Goal: Task Accomplishment & Management: Manage account settings

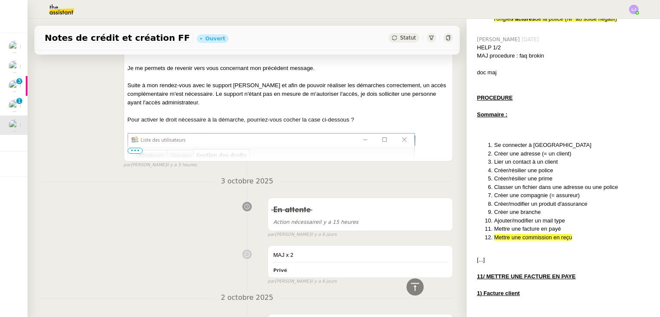
scroll to position [436, 0]
click at [128, 152] on span "•••" at bounding box center [135, 150] width 15 height 6
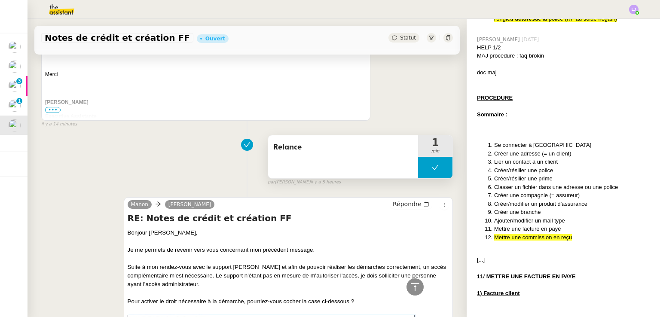
scroll to position [248, 0]
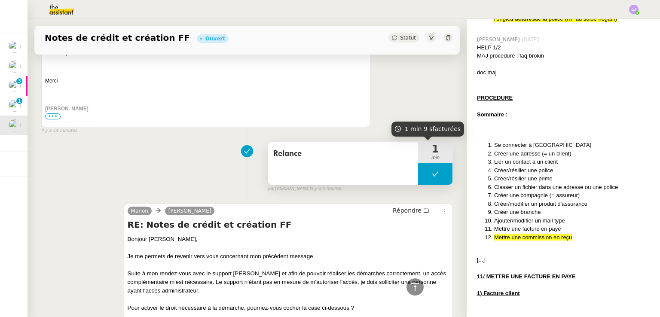
click at [418, 167] on button at bounding box center [435, 173] width 34 height 21
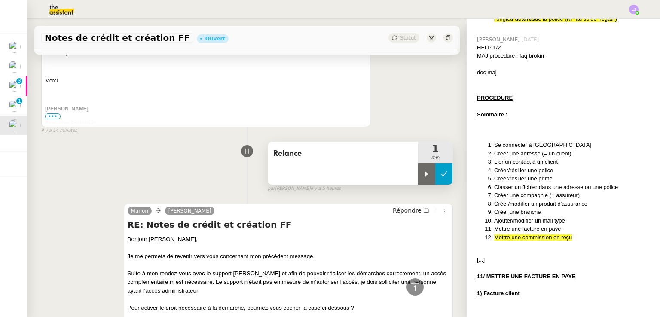
click at [418, 167] on div at bounding box center [426, 173] width 17 height 21
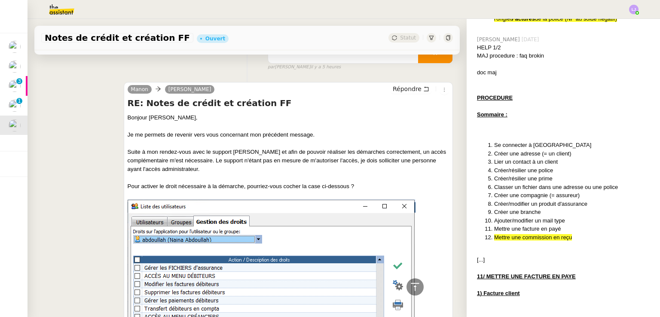
scroll to position [369, 0]
click at [204, 94] on div "[PERSON_NAME]" at bounding box center [173, 91] width 91 height 13
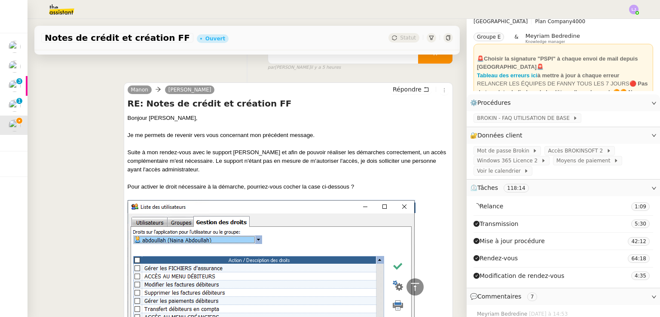
scroll to position [0, 0]
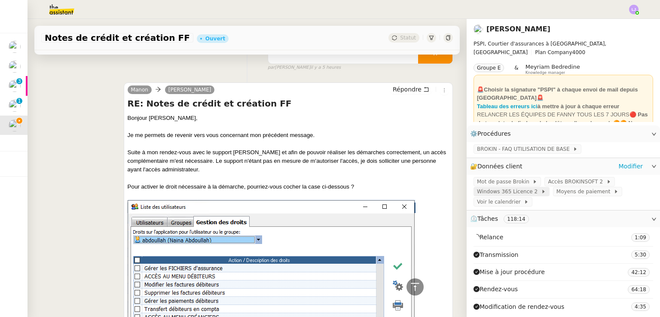
click at [519, 196] on span "Windows 365 Licence 2" at bounding box center [509, 191] width 64 height 9
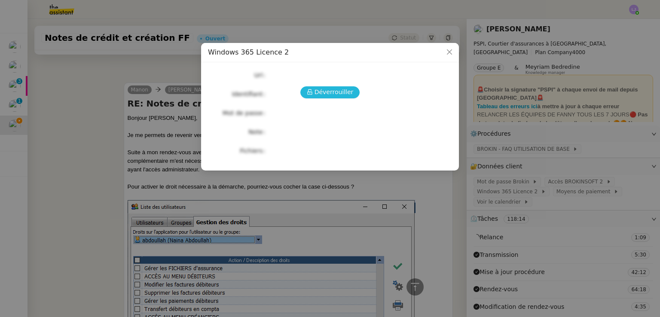
click at [342, 92] on span "Déverrouiller" at bounding box center [334, 92] width 39 height 10
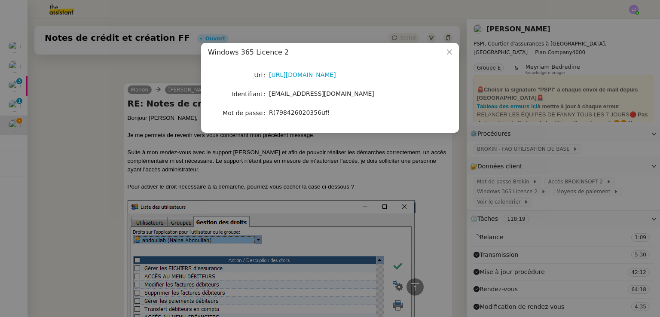
click at [306, 110] on span "R(798426020356uf!" at bounding box center [299, 112] width 61 height 7
copy span "R(798426020356uf!"
click at [330, 204] on nz-modal-container "Windows 365 Licence 2 Url [URL][DOMAIN_NAME] Identifiant [EMAIL_ADDRESS][DOMAIN…" at bounding box center [330, 158] width 660 height 317
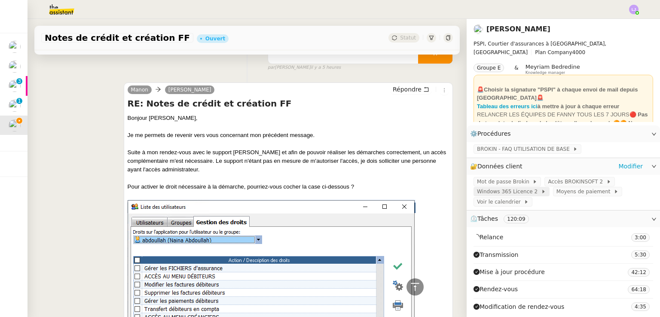
click at [541, 191] on icon at bounding box center [543, 191] width 5 height 5
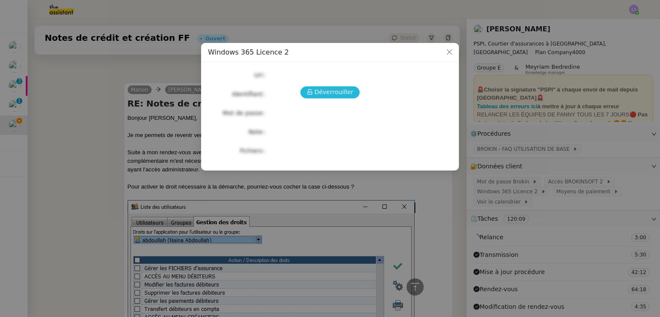
click at [333, 96] on span "Déverrouiller" at bounding box center [334, 92] width 39 height 10
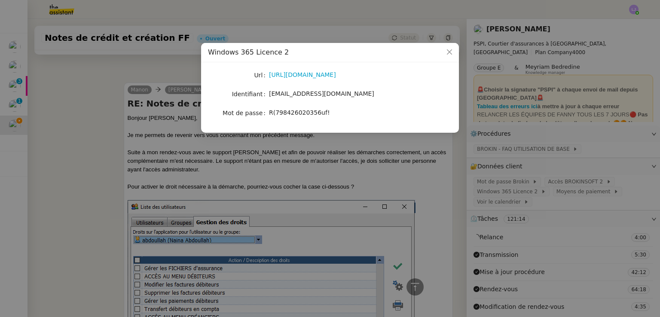
click at [340, 210] on nz-modal-container "Windows 365 Licence 2 Url [URL][DOMAIN_NAME] Identifiant [EMAIL_ADDRESS][DOMAIN…" at bounding box center [330, 158] width 660 height 317
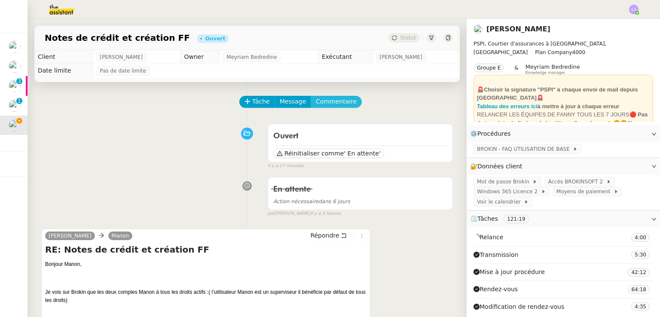
click at [331, 97] on button "Commentaire" at bounding box center [336, 102] width 51 height 12
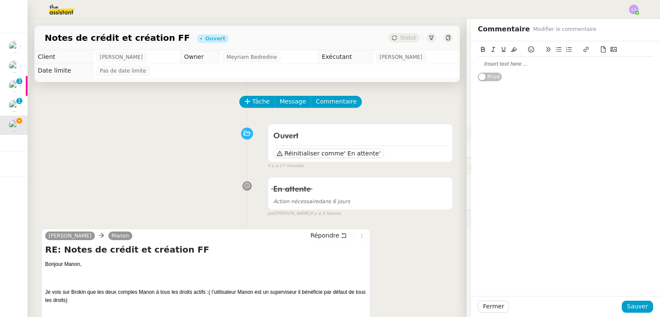
click at [512, 63] on div at bounding box center [565, 64] width 175 height 8
click at [521, 102] on div "R(798426020356uf!?" at bounding box center [565, 104] width 175 height 8
click at [511, 51] on icon at bounding box center [514, 49] width 6 height 5
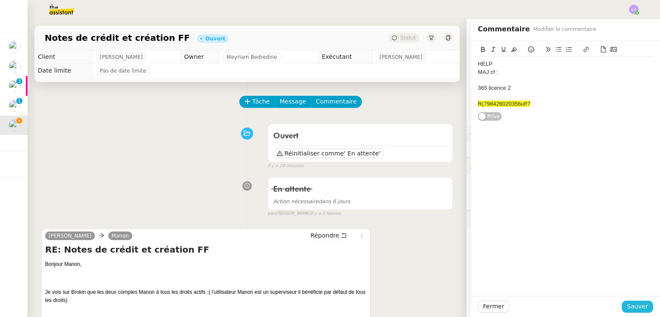
click at [637, 303] on span "Sauver" at bounding box center [637, 307] width 21 height 10
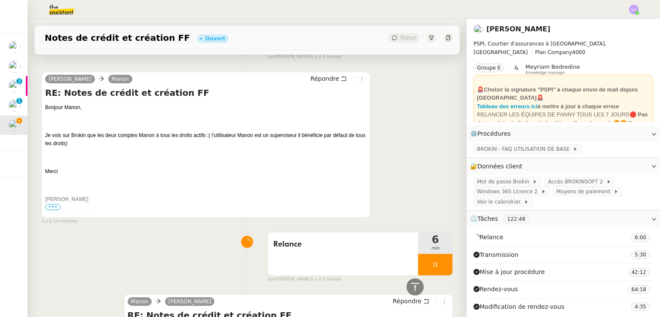
scroll to position [247, 0]
click at [316, 76] on span "Répondre" at bounding box center [324, 77] width 29 height 9
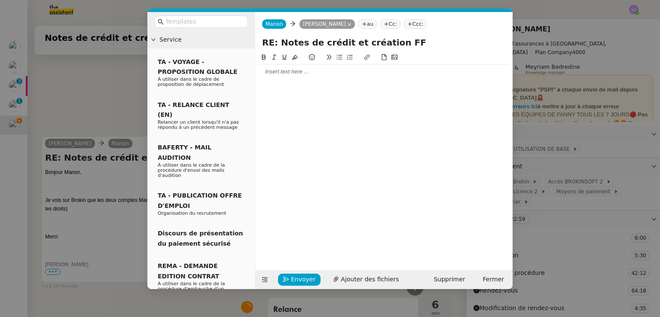
scroll to position [313, 0]
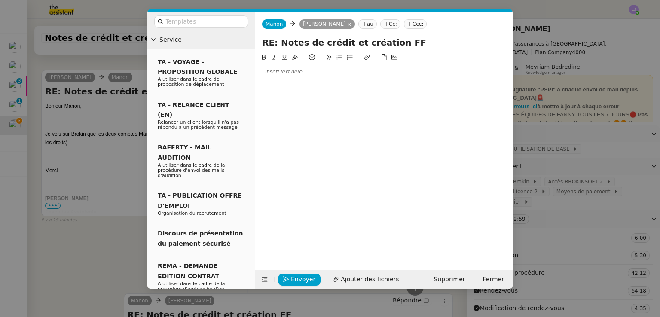
click at [356, 70] on div at bounding box center [384, 72] width 251 height 8
click at [619, 131] on nz-modal-container "Service TA - VOYAGE - PROPOSITION GLOBALE A utiliser dans le cadre de propositi…" at bounding box center [330, 158] width 660 height 317
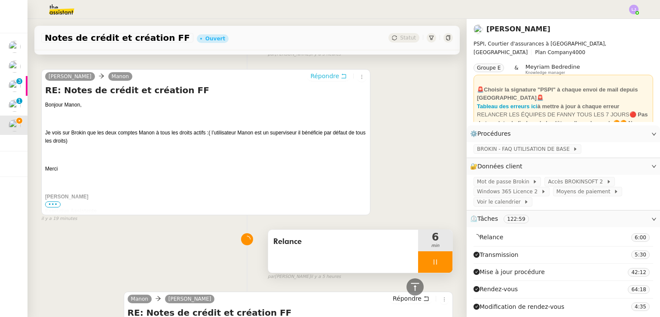
scroll to position [337, 0]
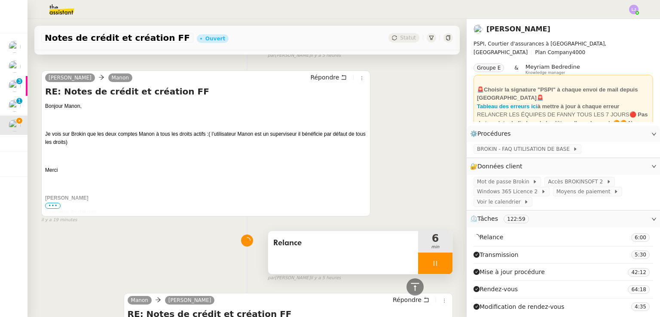
click at [367, 248] on span "Relance" at bounding box center [343, 243] width 140 height 13
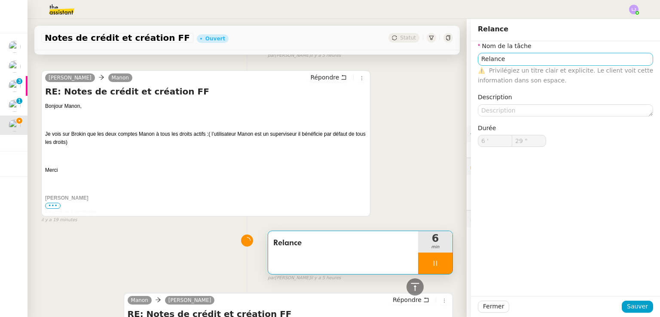
type input "30 ""
click at [507, 63] on input "Relance" at bounding box center [565, 59] width 175 height 12
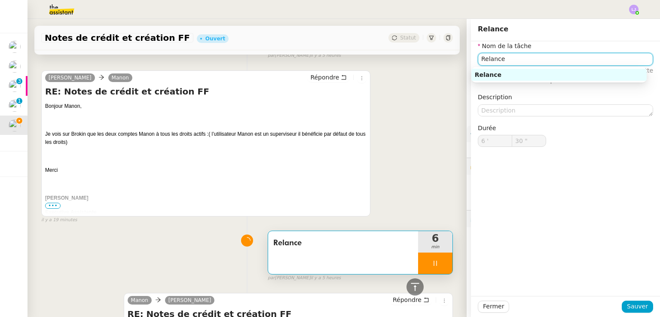
click at [507, 63] on input "Relance" at bounding box center [565, 59] width 175 height 12
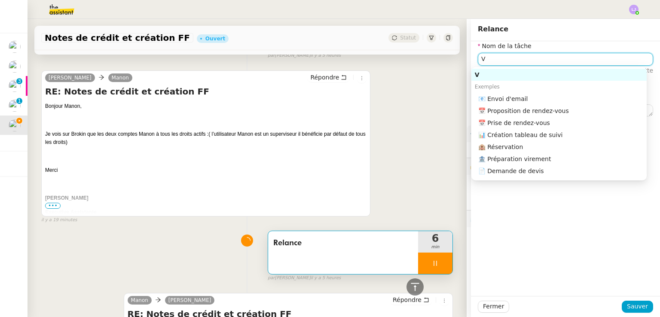
type input "Vé"
type input "31 ""
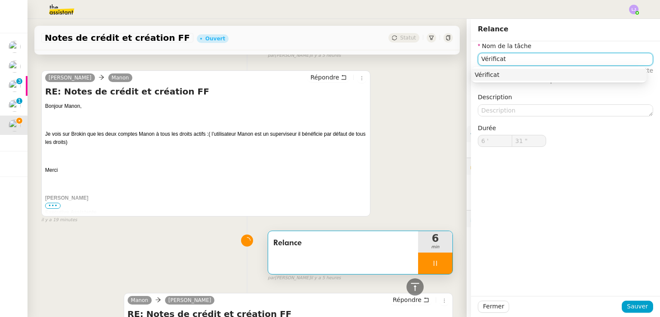
type input "Vérificati"
type input "32 ""
type input "Vérifications bro"
type input "33 ""
type input "Vérifications brokin"
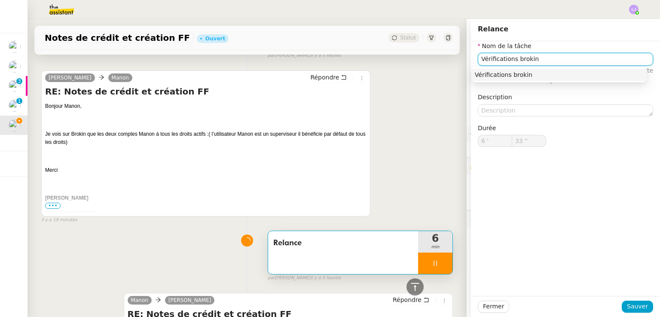
type input "34 ""
type input "Vérifications brokin"
click at [637, 305] on span "Sauver" at bounding box center [637, 307] width 21 height 10
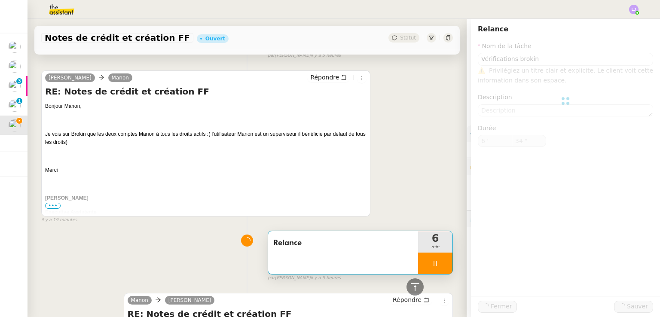
type input "35 ""
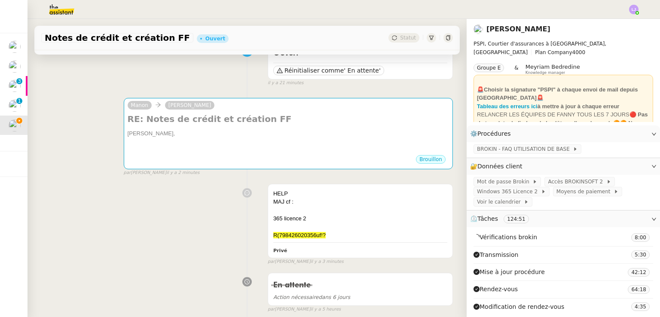
scroll to position [62, 0]
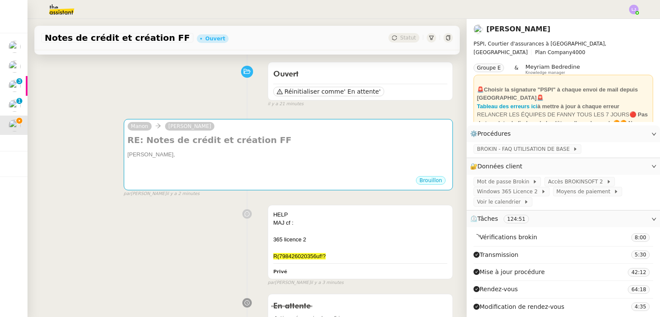
click at [311, 177] on div "Brouillon" at bounding box center [288, 181] width 321 height 13
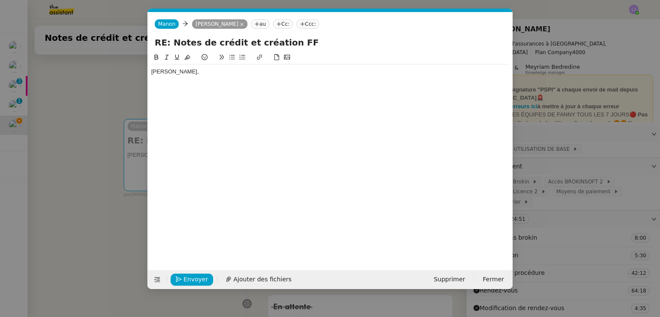
scroll to position [0, 18]
click at [233, 77] on div at bounding box center [330, 80] width 358 height 8
click at [567, 80] on nz-modal-container "Service TA - VOYAGE - PROPOSITION GLOBALE A utiliser dans le cadre de propositi…" at bounding box center [330, 158] width 660 height 317
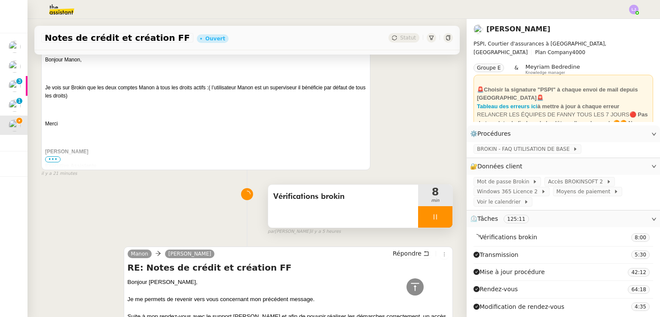
scroll to position [383, 0]
click at [428, 218] on div at bounding box center [435, 217] width 34 height 21
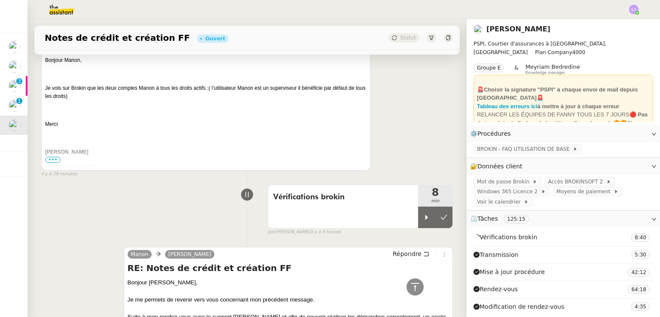
click at [375, 148] on div "[PERSON_NAME] RE: Notes de crédit et création FF Bonjour Manon, Je vois sur Bro…" at bounding box center [247, 97] width 412 height 161
click at [423, 216] on icon at bounding box center [426, 217] width 7 height 7
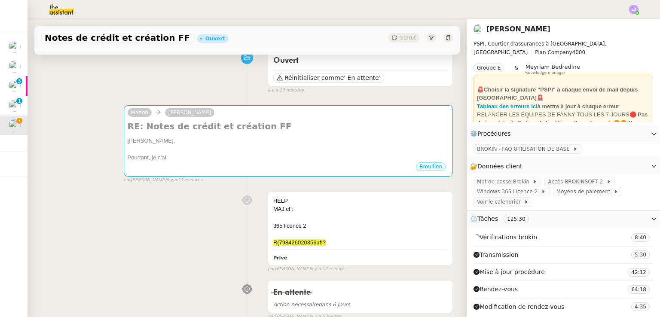
scroll to position [70, 0]
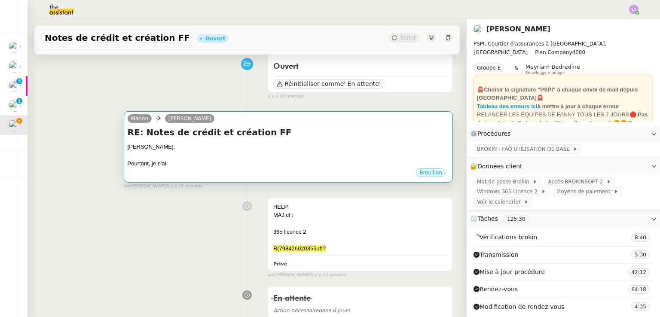
click at [278, 161] on div "Pourtant, je n'ai" at bounding box center [288, 163] width 321 height 9
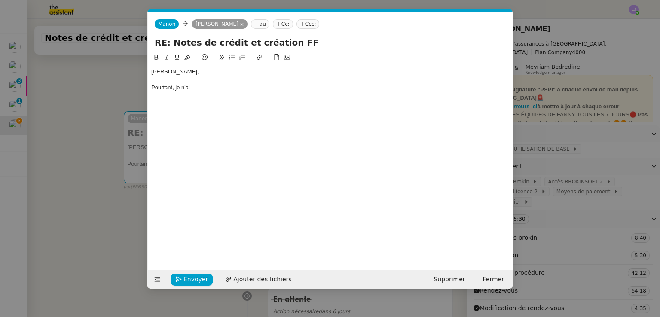
scroll to position [0, 18]
click at [230, 92] on div "[PERSON_NAME], Pourtant, je n'ai" at bounding box center [330, 79] width 358 height 31
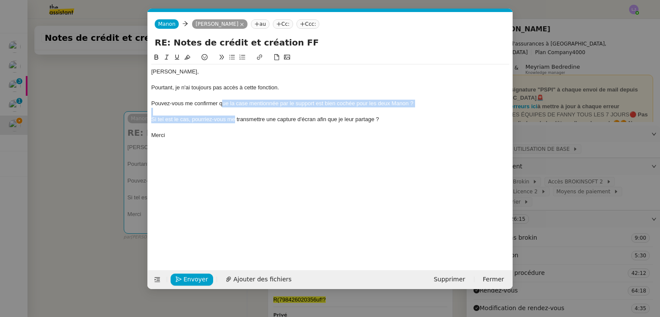
drag, startPoint x: 236, startPoint y: 120, endPoint x: 223, endPoint y: 104, distance: 20.1
click at [223, 104] on div "[PERSON_NAME], Pourtant, je n'ai toujours pas accès à cette fonction. Pouvez-vo…" at bounding box center [330, 103] width 358 height 78
click at [230, 60] on icon at bounding box center [232, 57] width 6 height 6
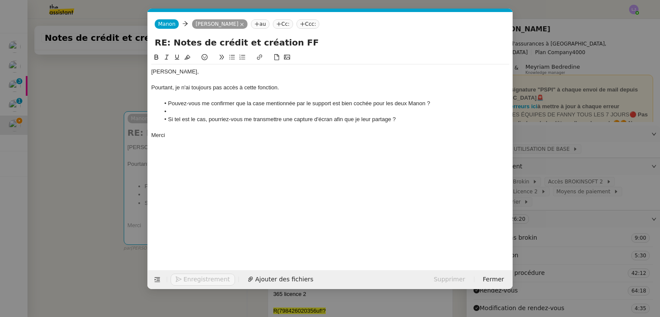
click at [233, 114] on li at bounding box center [335, 112] width 350 height 8
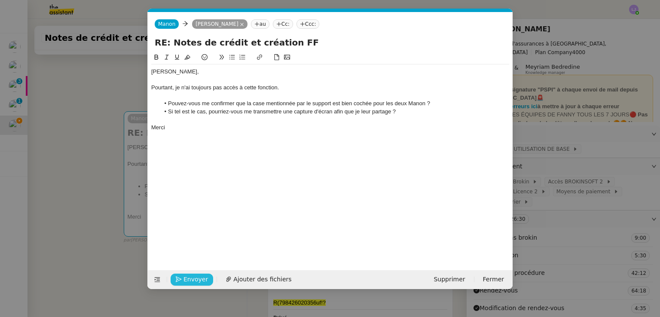
click at [193, 274] on button "Envoyer" at bounding box center [192, 280] width 43 height 12
click at [193, 274] on button "Confirmer l'envoi" at bounding box center [206, 280] width 70 height 12
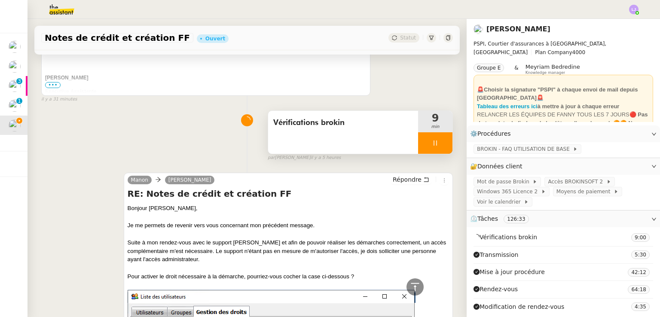
scroll to position [498, 0]
click at [631, 21] on li "Suivi" at bounding box center [611, 24] width 56 height 12
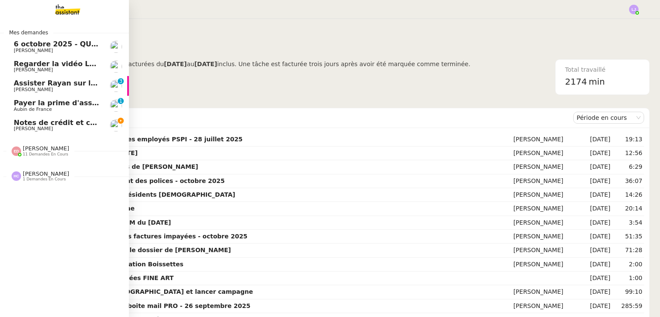
click at [58, 129] on span "[PERSON_NAME]" at bounding box center [57, 128] width 87 height 5
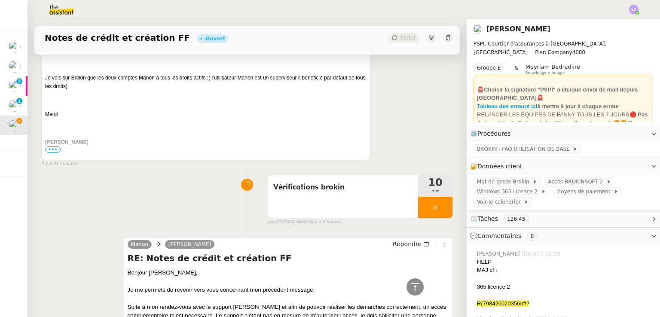
scroll to position [468, 0]
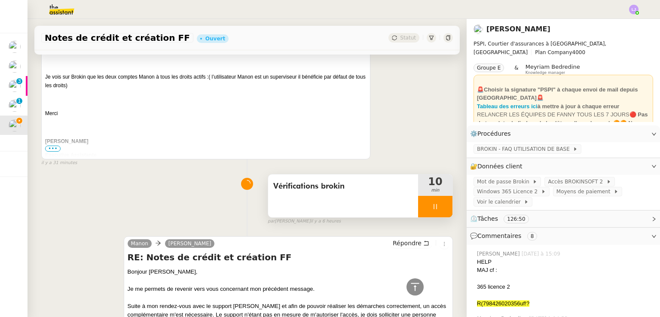
click at [435, 205] on div at bounding box center [435, 206] width 34 height 21
click at [441, 205] on icon at bounding box center [444, 206] width 7 height 7
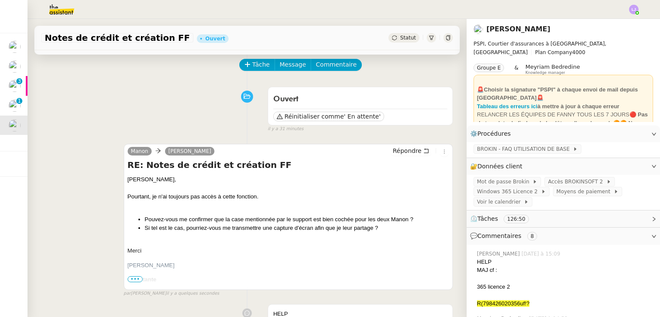
scroll to position [26, 0]
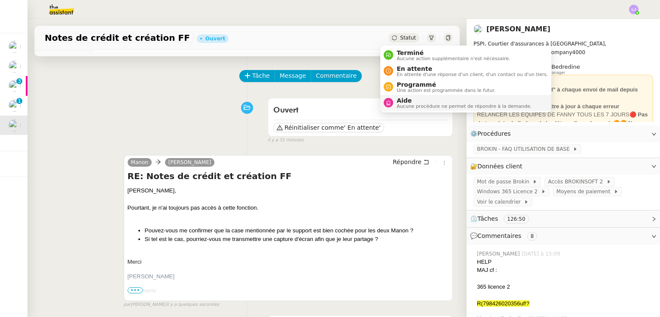
click at [425, 101] on span "Aide" at bounding box center [464, 100] width 135 height 7
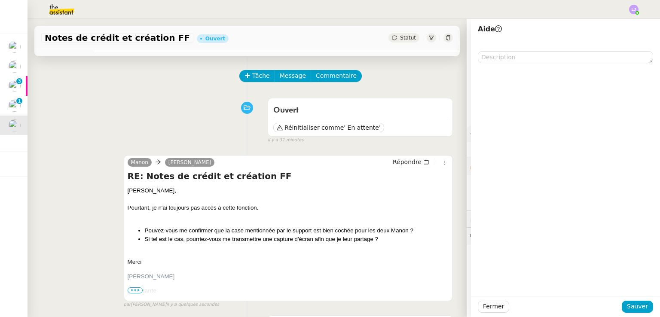
click at [628, 300] on div "Fermer Sauver" at bounding box center [565, 306] width 189 height 21
click at [633, 306] on span "Sauver" at bounding box center [637, 307] width 21 height 10
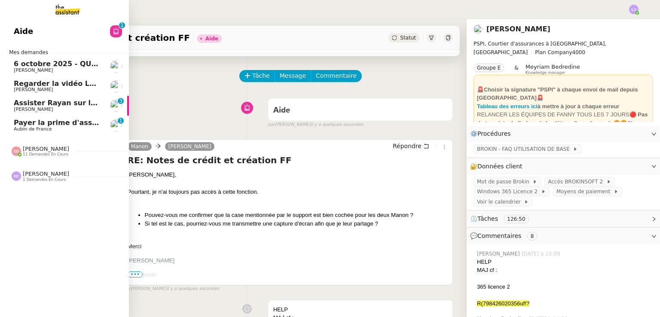
click at [19, 122] on span "Payer la prime d'assurance" at bounding box center [66, 123] width 105 height 8
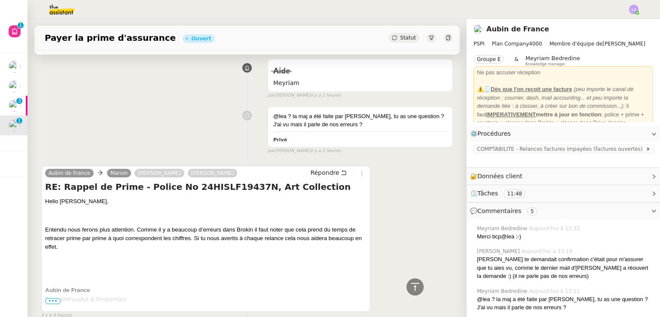
scroll to position [361, 0]
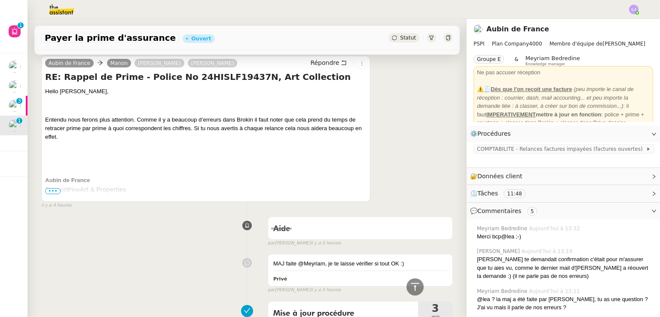
click at [337, 153] on p at bounding box center [205, 151] width 321 height 9
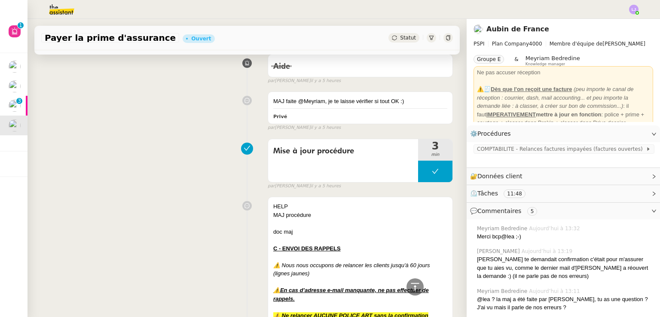
scroll to position [655, 0]
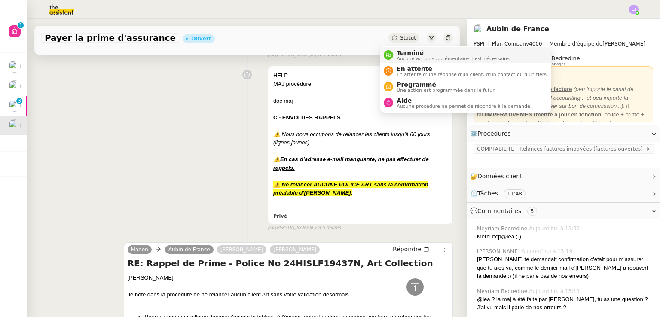
click at [404, 53] on span "Terminé" at bounding box center [453, 52] width 113 height 7
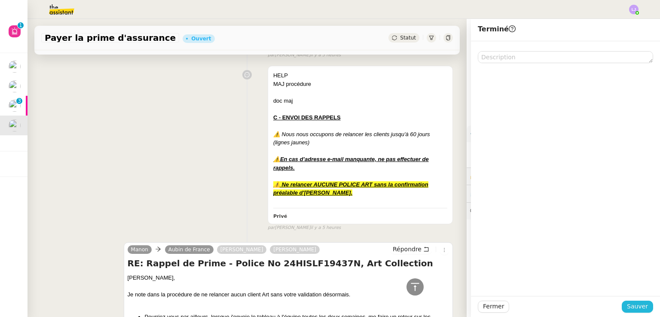
click at [635, 303] on span "Sauver" at bounding box center [637, 307] width 21 height 10
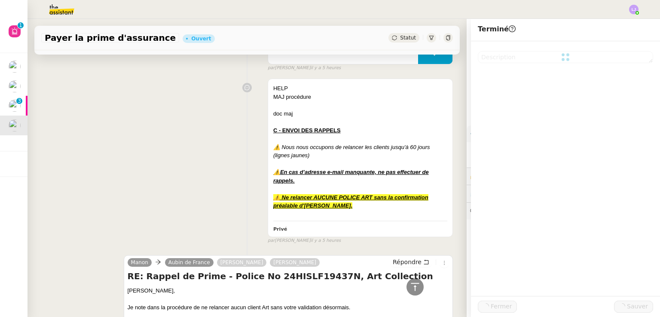
scroll to position [667, 0]
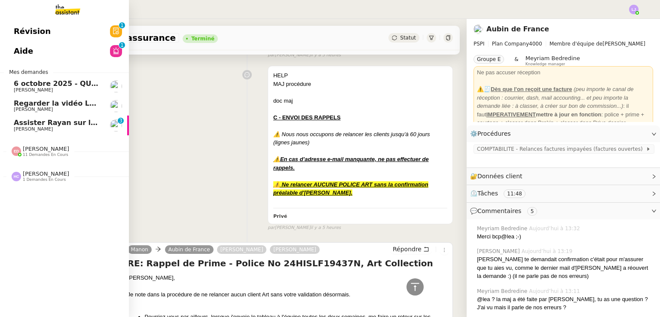
click at [80, 131] on span "[PERSON_NAME]" at bounding box center [57, 129] width 87 height 5
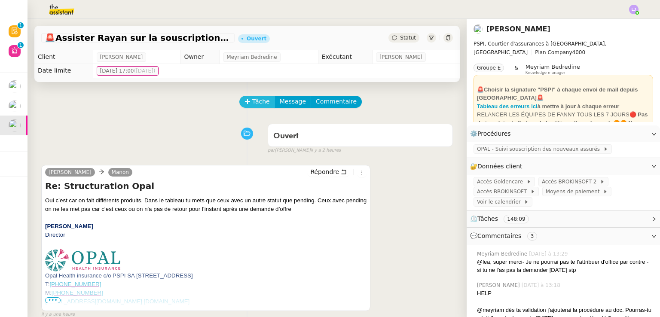
click at [256, 100] on span "Tâche" at bounding box center [261, 102] width 18 height 10
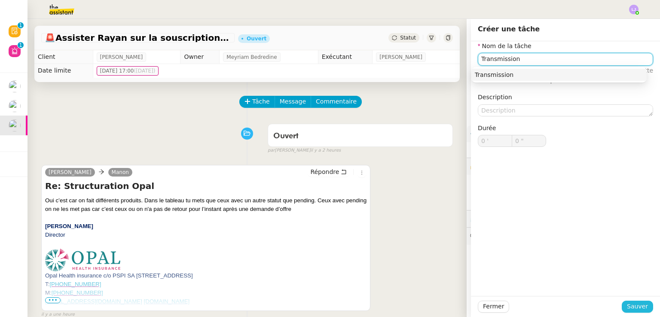
type input "Transmission"
click at [627, 307] on span "Sauver" at bounding box center [637, 307] width 21 height 10
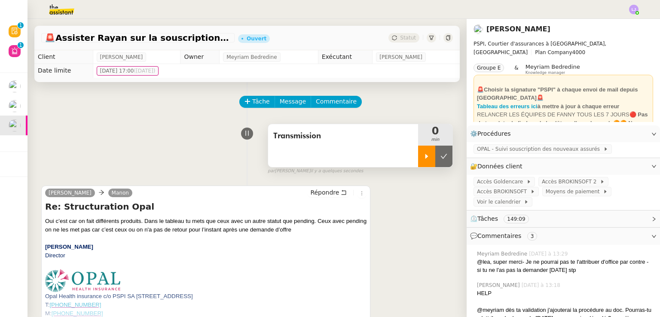
click at [418, 162] on div at bounding box center [426, 156] width 17 height 21
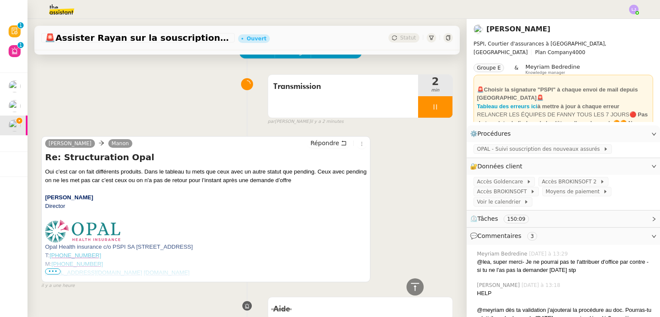
scroll to position [49, 0]
click at [324, 146] on span "Répondre" at bounding box center [324, 143] width 29 height 9
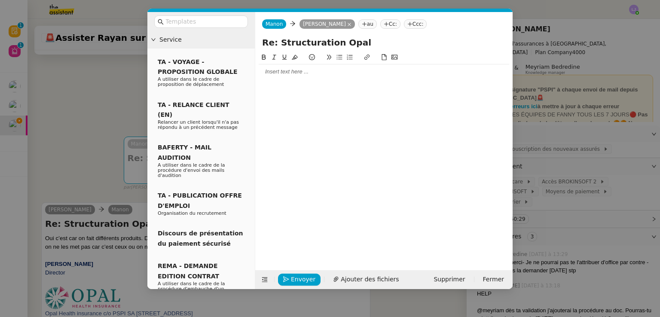
click at [351, 73] on div at bounding box center [384, 72] width 251 height 8
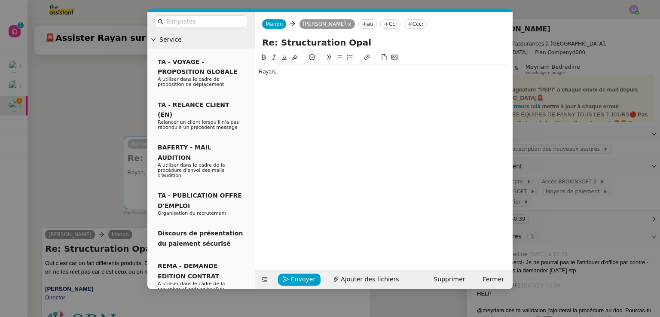
click at [351, 73] on div "Rayan," at bounding box center [384, 72] width 251 height 8
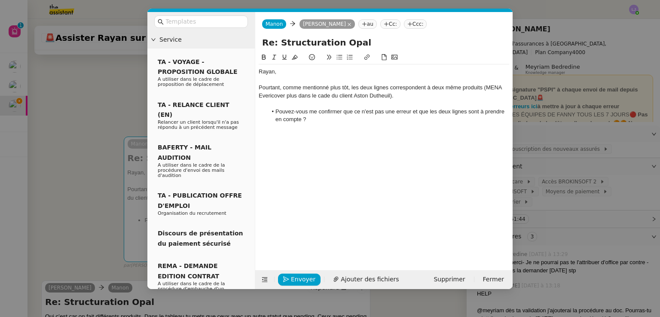
click at [60, 136] on nz-modal-container "Service TA - VOYAGE - PROPOSITION GLOBALE A utiliser dans le cadre de propositi…" at bounding box center [330, 158] width 660 height 317
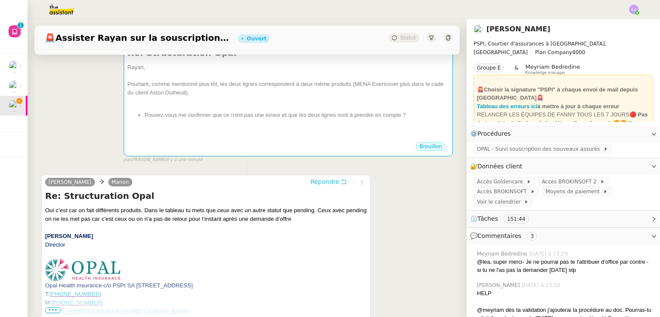
scroll to position [178, 0]
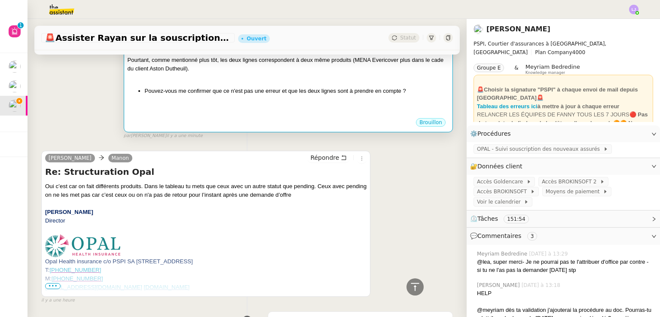
click at [166, 110] on div at bounding box center [288, 113] width 321 height 9
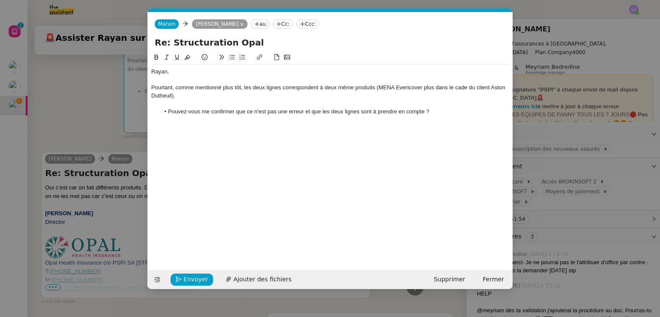
scroll to position [0, 18]
drag, startPoint x: 225, startPoint y: 134, endPoint x: 217, endPoint y: 130, distance: 9.2
click at [217, 130] on div "Rayan, Pourtant, comme mentionné plus tôt, les deux lignes correspondent à deux…" at bounding box center [330, 154] width 358 height 205
drag, startPoint x: 210, startPoint y: 128, endPoint x: 203, endPoint y: 125, distance: 7.3
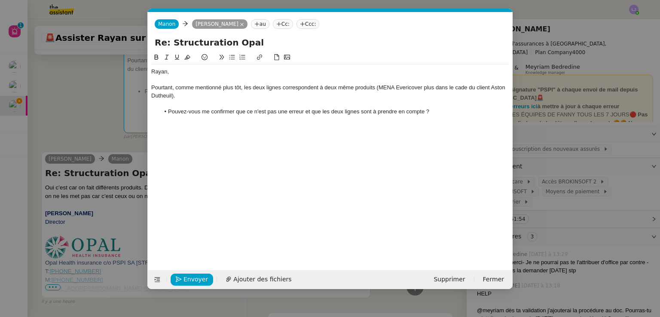
click at [203, 125] on div "Rayan, Pourtant, comme mentionné plus tôt, les deux lignes correspondent à deux…" at bounding box center [330, 154] width 358 height 205
click at [203, 125] on div "Rayan, Pourtant, comme mentionné plus tôt, les deux lignes correspondent à deux…" at bounding box center [330, 95] width 358 height 62
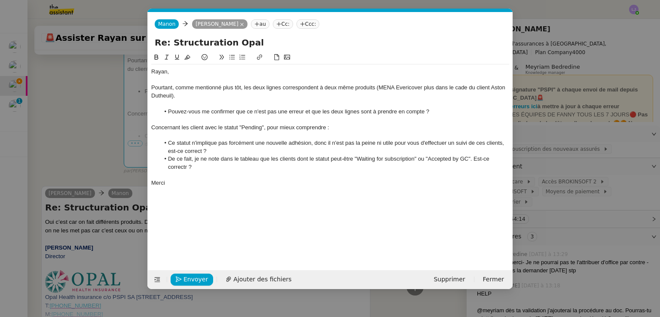
click at [187, 168] on li "De ce fait, je ne note dans le tableau que les clients dont le statut peut-être…" at bounding box center [335, 163] width 350 height 16
click at [373, 113] on li "Pouvez-vous me confirmer que ce n'est pas une erreur et que les deux lignes son…" at bounding box center [335, 112] width 350 height 8
click at [357, 195] on div "Rayan, Pourtant, comme mentionné plus tôt, les deux lignes correspondent à deux…" at bounding box center [330, 154] width 358 height 205
click at [327, 127] on div "Concernant les client avec le statut "Pending", pour mieux comprendre :" at bounding box center [330, 128] width 358 height 8
click at [328, 127] on div "Concernant les client avec le statut "Pending", pour mieux comprendre vos atten…" at bounding box center [330, 128] width 358 height 8
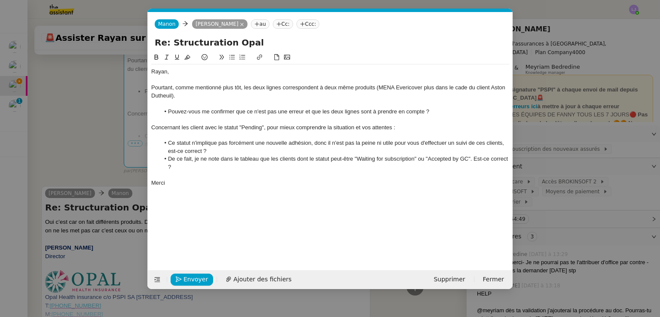
click at [347, 124] on div "Concernant les client avec le statut "Pending", pour mieux comprendre la situat…" at bounding box center [330, 128] width 358 height 8
click at [110, 200] on nz-modal-container "Service TA - VOYAGE - PROPOSITION GLOBALE A utiliser dans le cadre de propositi…" at bounding box center [330, 158] width 660 height 317
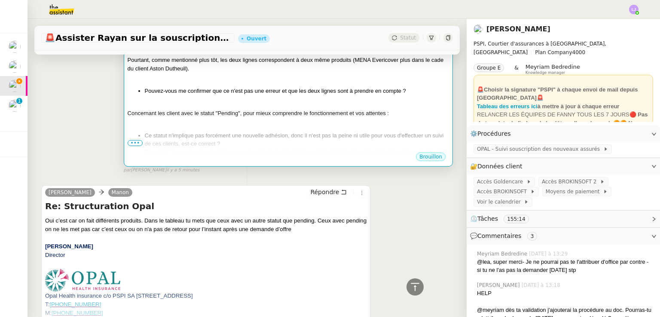
click at [194, 113] on div "Concernant les client avec le statut "Pending", pour mieux comprendre le foncti…" at bounding box center [288, 113] width 321 height 9
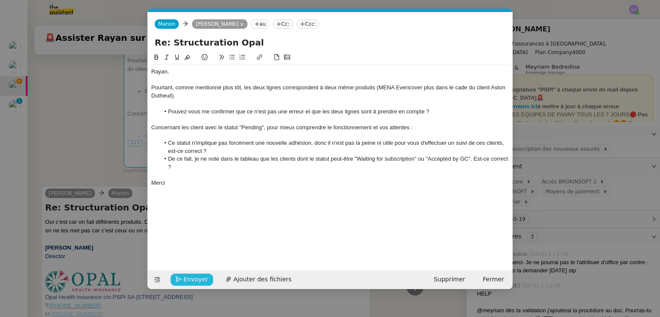
click at [192, 275] on span "Envoyer" at bounding box center [196, 280] width 24 height 10
click at [192, 275] on span "Confirmer l'envoi" at bounding box center [210, 280] width 52 height 10
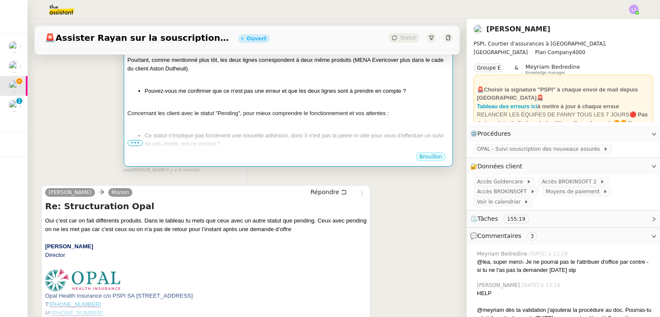
scroll to position [0, 0]
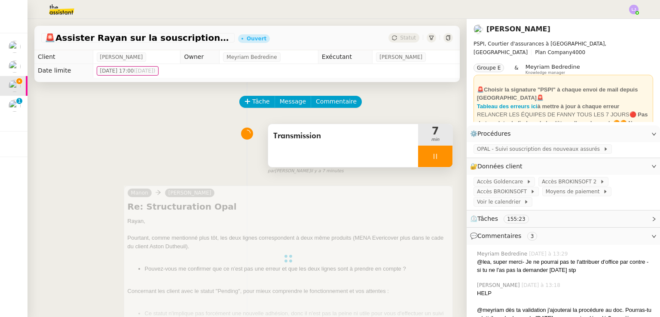
click at [360, 147] on div "Transmission" at bounding box center [343, 145] width 150 height 43
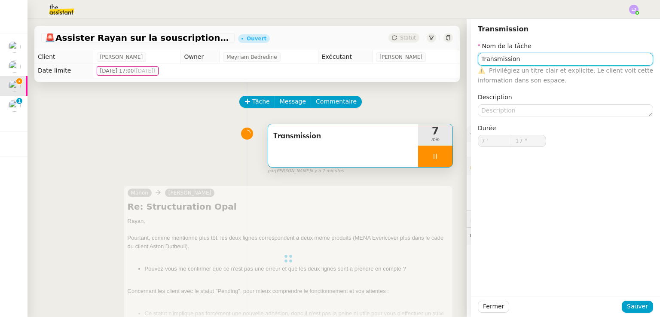
click at [553, 55] on input "Transmission" at bounding box center [565, 59] width 175 height 12
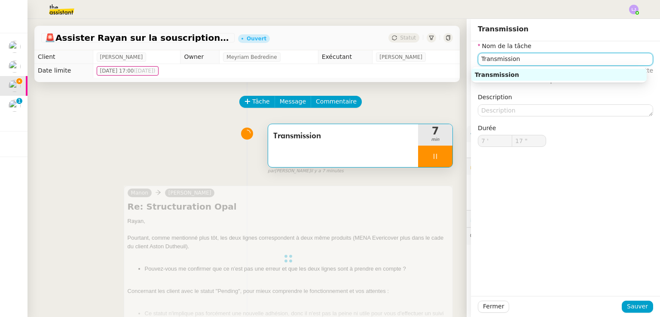
click at [553, 55] on input "Transmission" at bounding box center [565, 59] width 175 height 12
type input "18 ""
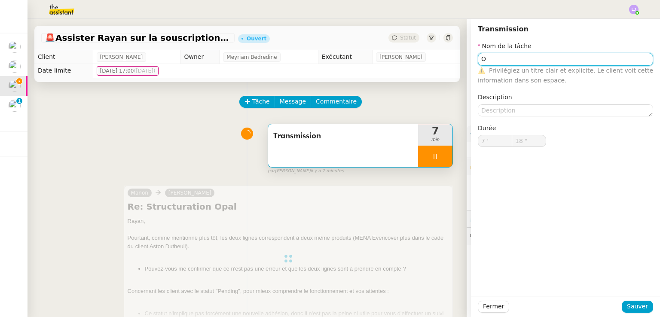
type input "Or"
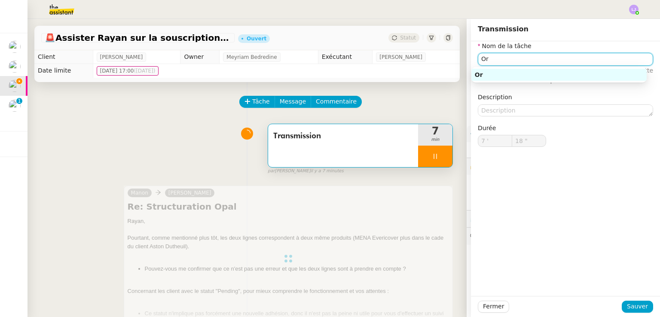
type input "19 ""
type input "O"
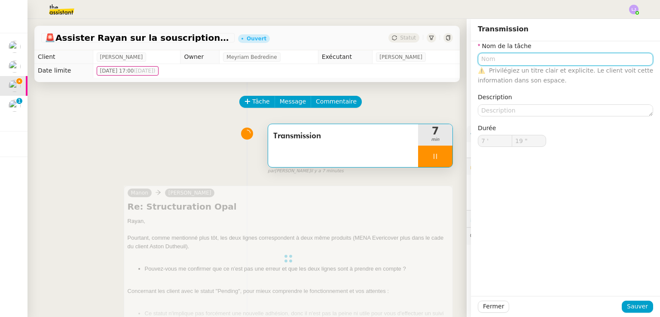
type input "Transmission"
type input "7 '"
type input "28 ""
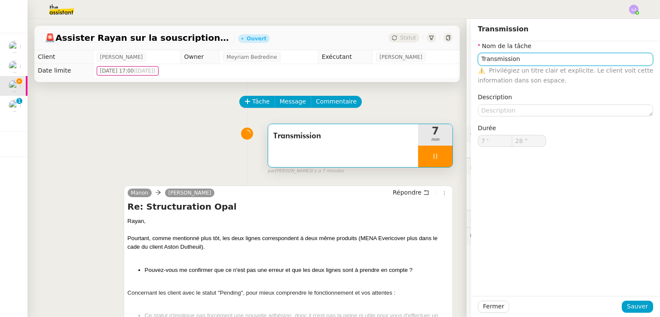
type input "Transmission"
type input "7 '"
type input "28 ""
type input "Transmission"
type input "7 '"
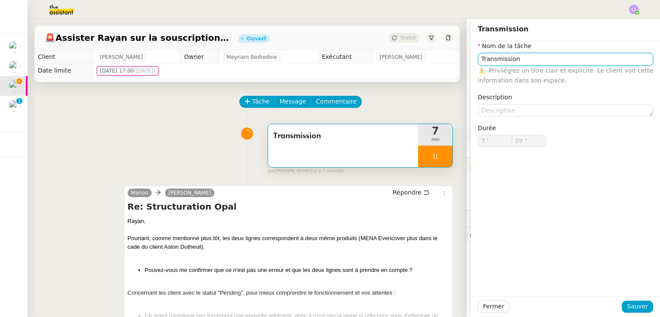
type input "28 ""
type input "Transmission"
type input "7 '"
click at [518, 58] on input "Transmission" at bounding box center [565, 59] width 175 height 12
type input "30 ""
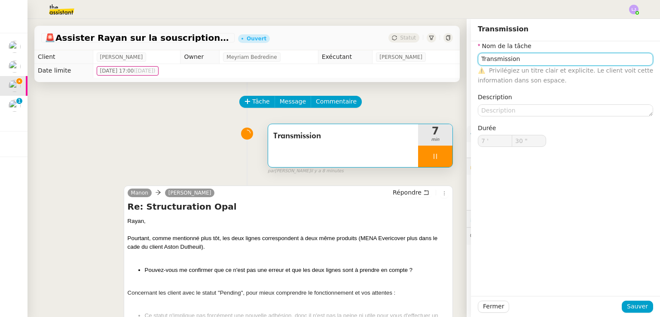
click at [518, 58] on input "Transmission" at bounding box center [565, 59] width 175 height 12
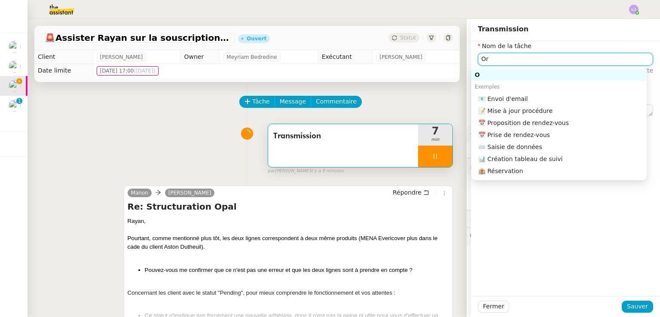
type input "Org"
type input "31 ""
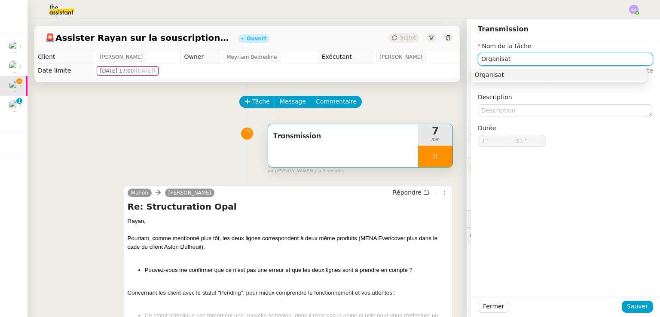
type input "Organisati"
type input "32 ""
type input "Organisation"
type input "34 ""
type input "Organisation"
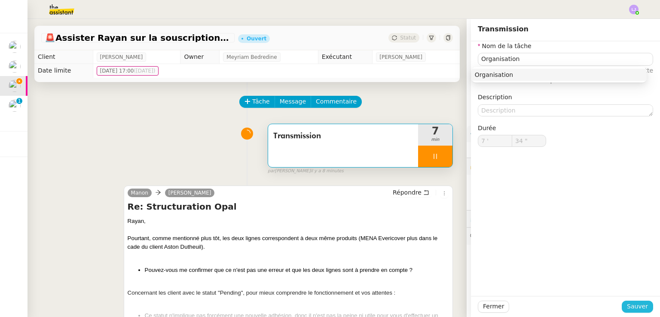
click at [633, 305] on span "Sauver" at bounding box center [637, 307] width 21 height 10
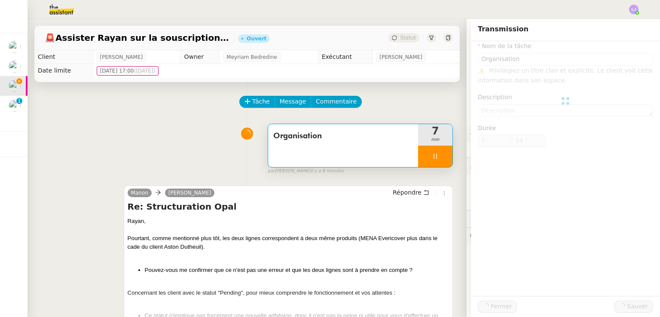
type input "35 ""
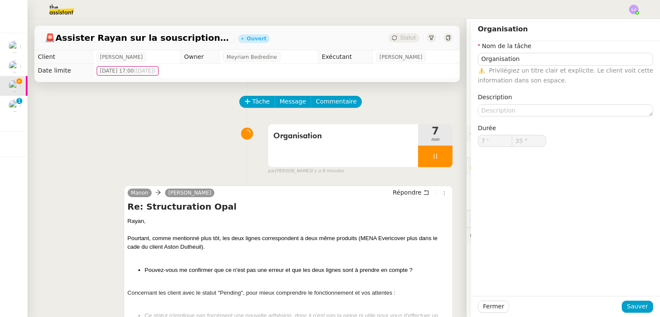
scroll to position [68, 0]
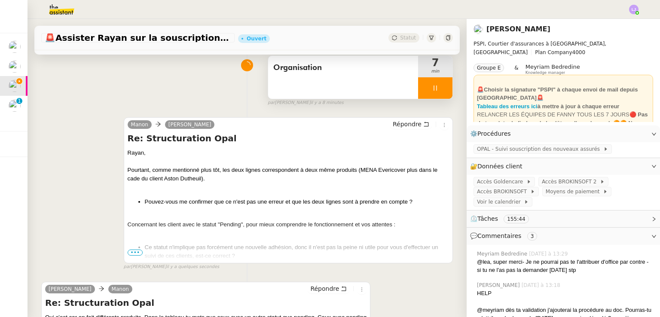
click at [435, 89] on div at bounding box center [435, 87] width 34 height 21
click at [441, 89] on icon at bounding box center [444, 88] width 7 height 7
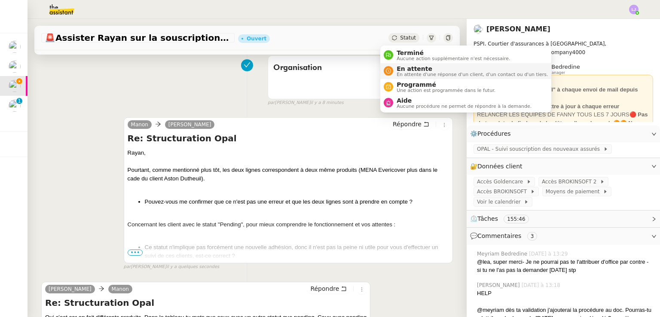
click at [413, 69] on span "En attente" at bounding box center [472, 68] width 151 height 7
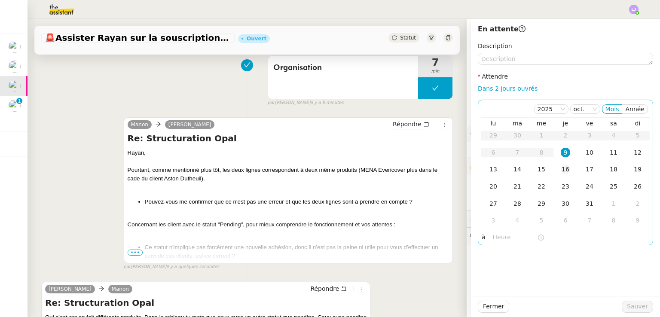
click at [561, 171] on div "16" at bounding box center [565, 169] width 9 height 9
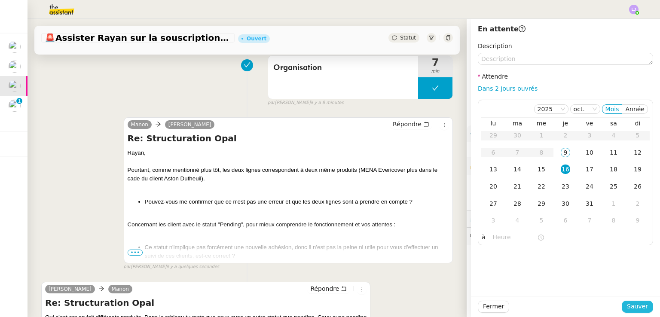
click at [627, 306] on span "Sauver" at bounding box center [637, 307] width 21 height 10
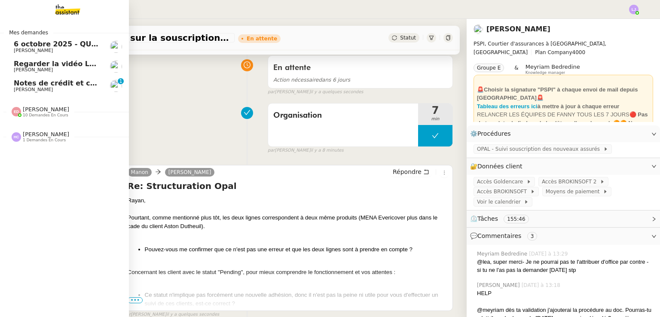
click at [44, 86] on span "Notes de crédit et création FF" at bounding box center [72, 83] width 116 height 8
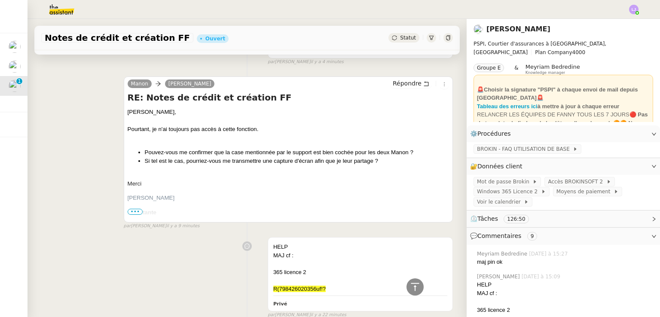
scroll to position [173, 0]
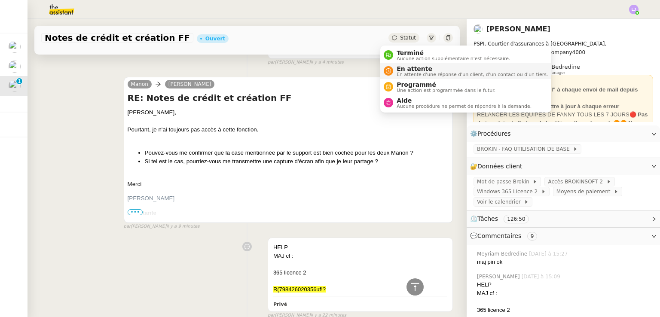
click at [396, 65] on div "En attente En attente d'une réponse d'un client, d'un contact ou d'un tiers." at bounding box center [470, 71] width 155 height 12
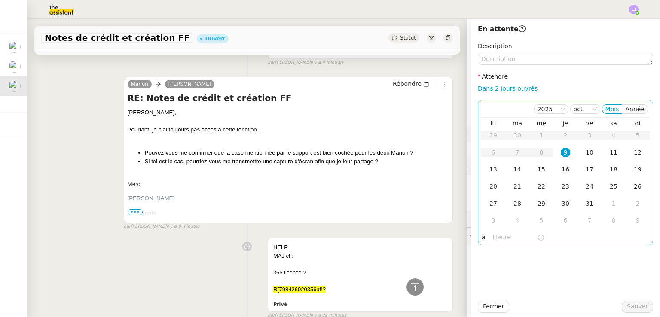
click at [561, 171] on div "16" at bounding box center [565, 169] width 9 height 9
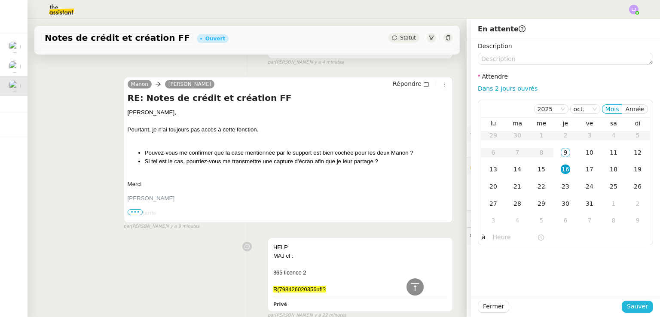
click at [627, 303] on span "Sauver" at bounding box center [637, 307] width 21 height 10
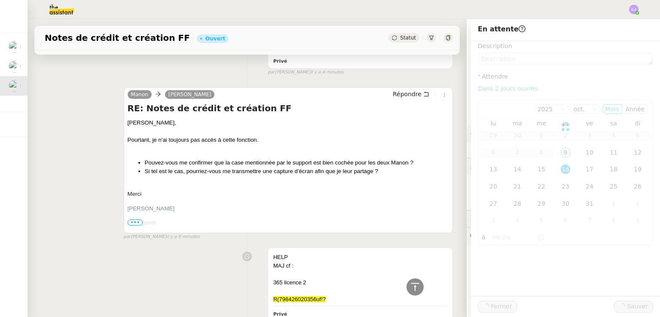
scroll to position [183, 0]
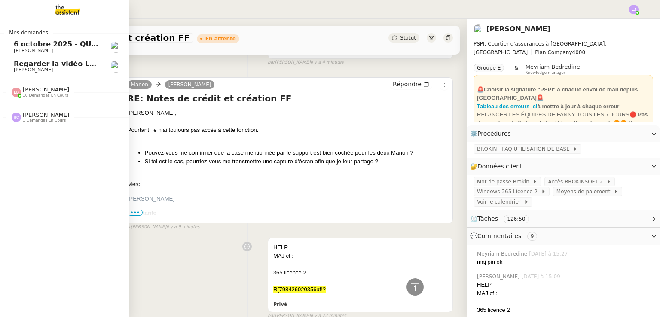
click at [90, 70] on span "[PERSON_NAME]" at bounding box center [57, 69] width 87 height 5
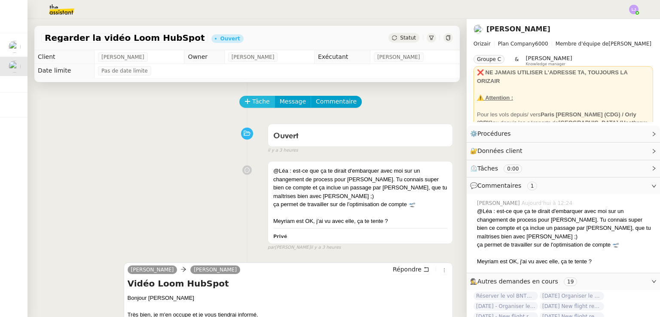
click at [252, 104] on span "Tâche" at bounding box center [261, 102] width 18 height 10
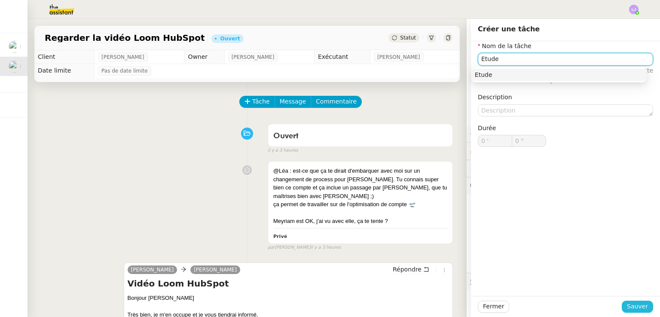
type input "Etude"
click at [630, 307] on span "Sauver" at bounding box center [637, 307] width 21 height 10
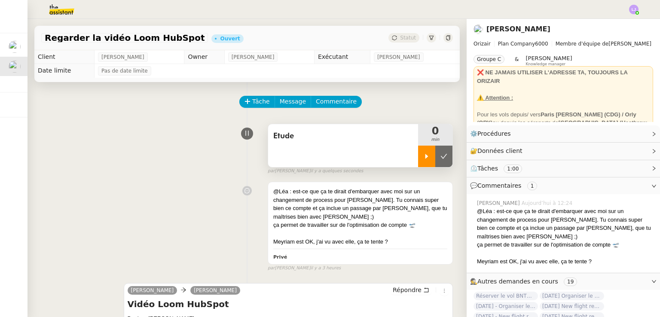
click at [423, 154] on icon at bounding box center [426, 156] width 7 height 7
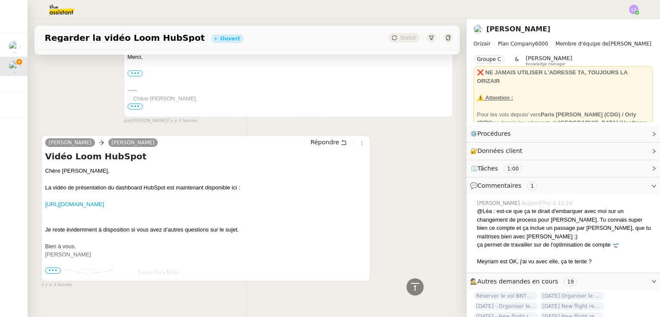
scroll to position [312, 0]
click at [104, 205] on link "[URL][DOMAIN_NAME]" at bounding box center [74, 204] width 59 height 6
click at [52, 273] on span "•••" at bounding box center [52, 270] width 15 height 6
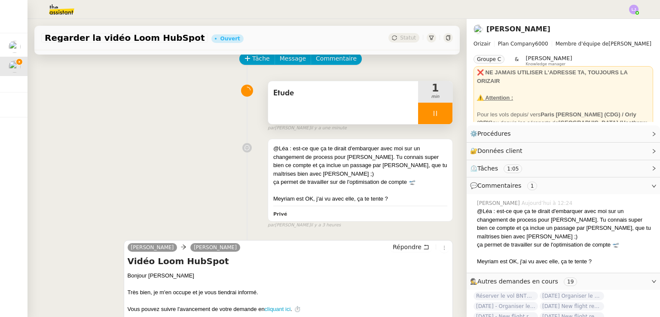
scroll to position [42, 0]
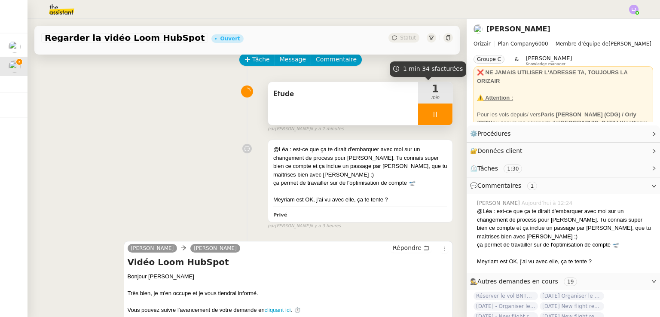
click at [432, 106] on div at bounding box center [435, 114] width 34 height 21
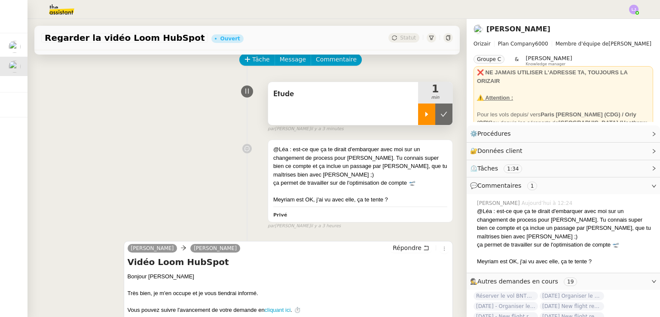
click at [425, 114] on icon at bounding box center [426, 114] width 3 height 5
click at [634, 135] on link "Modifier" at bounding box center [630, 134] width 24 height 10
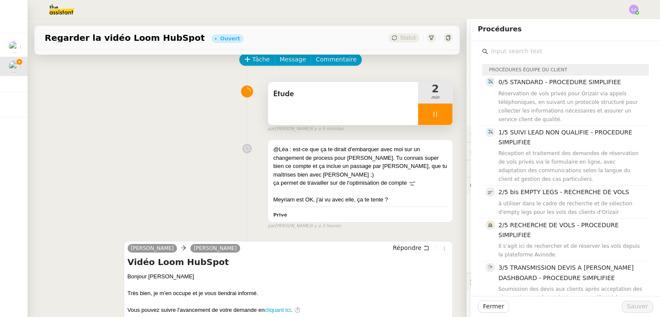
click at [537, 85] on span "0/5 STANDARD - PROCEDURE SIMPLIFIEE" at bounding box center [560, 82] width 122 height 7
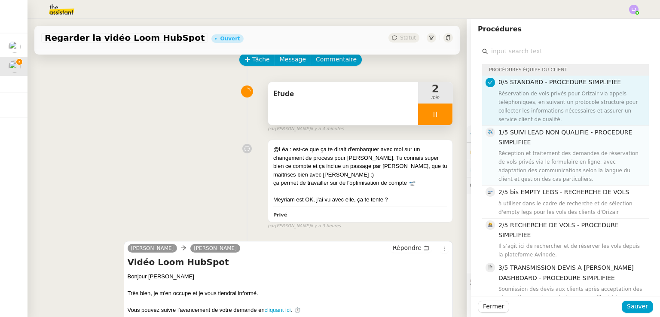
click at [547, 148] on div "1/5 SUIVI LEAD NON QUALIFIE - PROCEDURE SIMPLIFIEE Réception et traitement des …" at bounding box center [571, 156] width 145 height 56
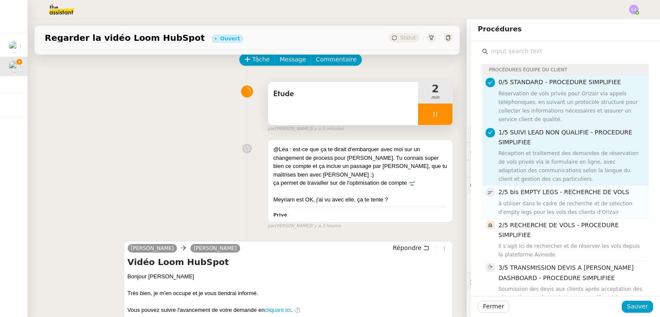
click at [569, 209] on div "à utiliser dans le cadre de recherche et de sélection d'empty legs pour les vol…" at bounding box center [571, 207] width 145 height 17
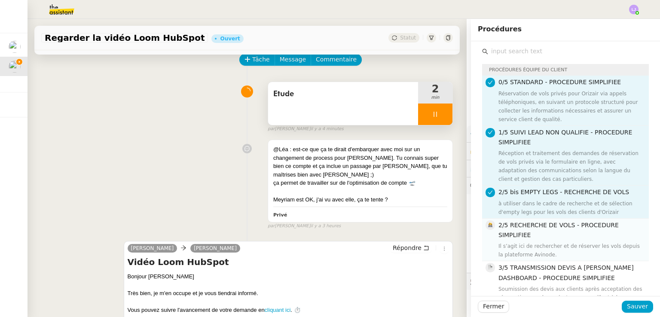
click at [582, 243] on div "Il s’agit ici de rechercher et de réserver les vols depuis la plateforme Avinod…" at bounding box center [571, 250] width 145 height 17
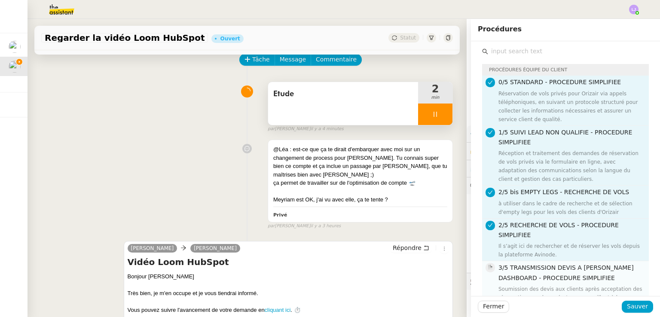
click at [583, 272] on h4 "3/5 TRANSMISSION DEVIS A [PERSON_NAME] DASHBOARD - PROCEDURE SIMPLIFIEE" at bounding box center [571, 273] width 145 height 20
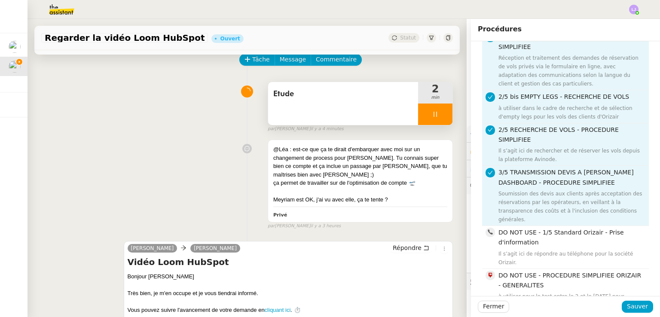
scroll to position [96, 0]
click at [580, 227] on h4 "DO NOT USE - 1/5 Standard Orizair - Prise d'information" at bounding box center [571, 237] width 145 height 20
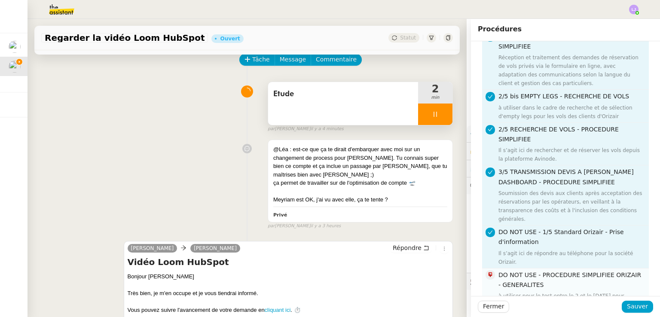
click at [585, 270] on h4 "DO NOT USE - PROCEDURE SIMPLIFIEE ORIZAIR - GENERALITES" at bounding box center [571, 280] width 145 height 20
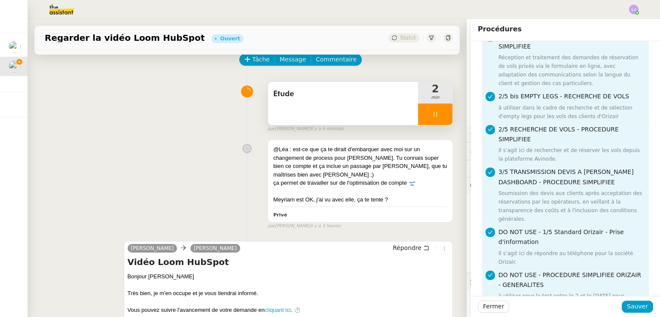
click at [588, 270] on h4 "DO NOT USE - PROCEDURE SIMPLIFIEE ORIZAIR - GENERALITES" at bounding box center [571, 280] width 145 height 20
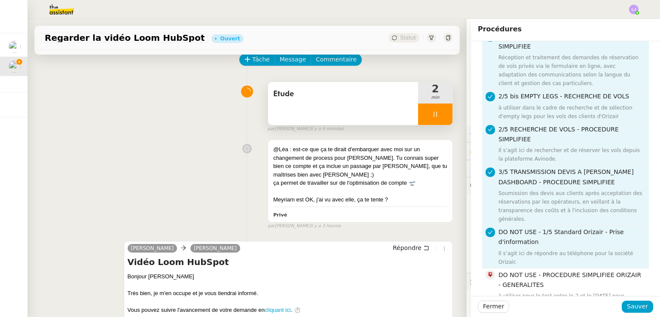
click at [574, 229] on div "DO NOT USE - 1/5 Standard Orizair - Prise d'information Il s’agit ici de répond…" at bounding box center [571, 246] width 145 height 39
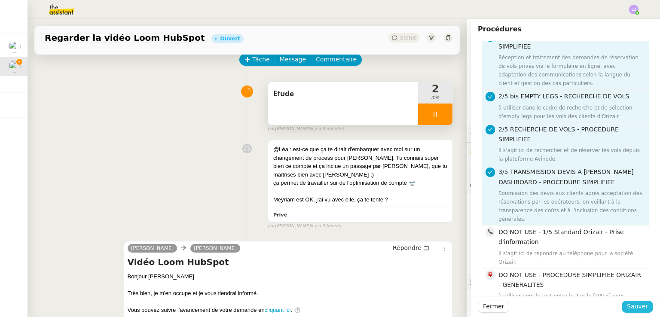
click at [644, 311] on button "Sauver" at bounding box center [637, 307] width 31 height 12
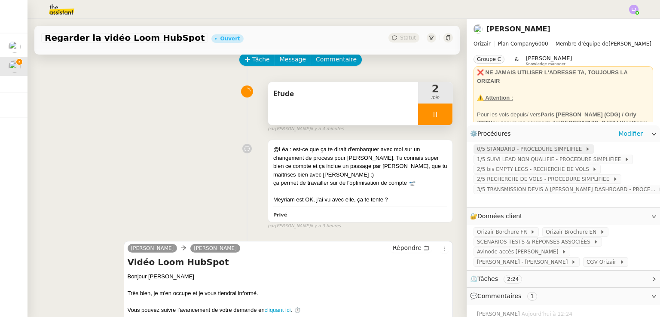
click at [531, 150] on span "0/5 STANDARD - PROCEDURE SIMPLIFIEE" at bounding box center [531, 149] width 108 height 9
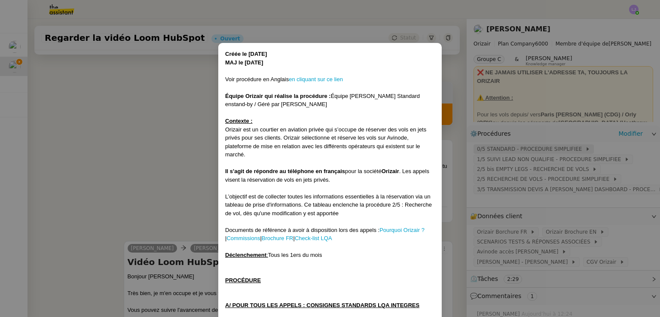
click at [531, 150] on nz-modal-container "Créée le [DATE] MAJ le [DATE] Voir procédure en Anglais en cliquant sur ce lien…" at bounding box center [330, 158] width 660 height 317
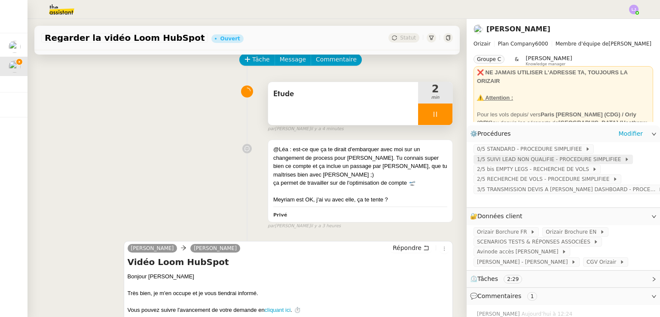
click at [534, 161] on span "1/5 SUIVI LEAD NON QUALIFIE - PROCEDURE SIMPLIFIEE" at bounding box center [550, 159] width 147 height 9
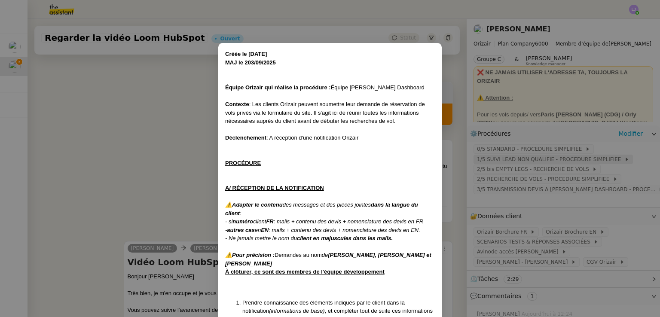
scroll to position [5, 0]
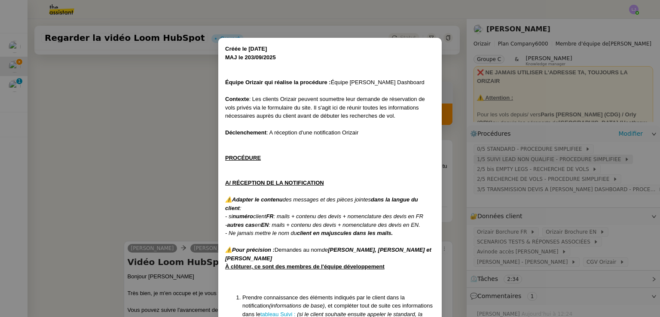
click at [534, 161] on nz-modal-container "Créée le [DATE] MAJ le 203/09 /2025 Équipe Orizair qui réalise la procédure : É…" at bounding box center [330, 158] width 660 height 317
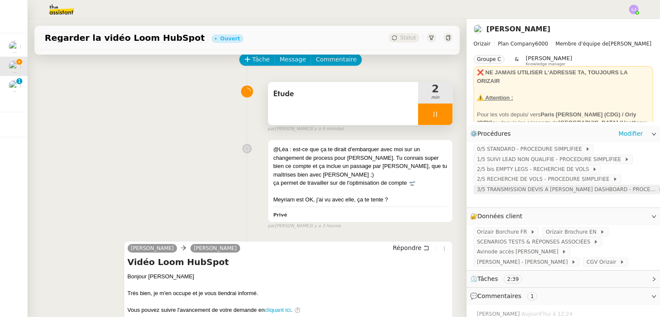
click at [536, 193] on span "3/5 TRANSMISSION DEVIS A [PERSON_NAME] DASHBOARD - PROCEDURE SIMPLIFIEE" at bounding box center [567, 189] width 181 height 9
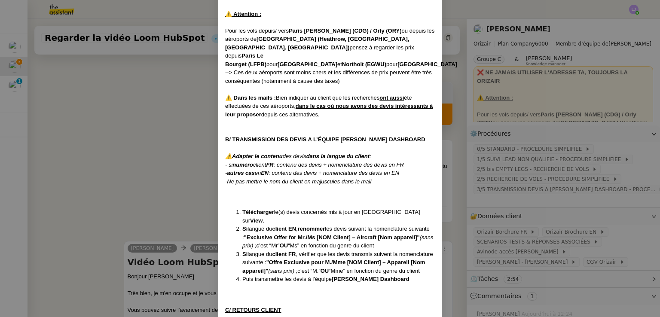
scroll to position [713, 0]
click at [495, 249] on nz-modal-container "Créée le [DATE] MAJ le [DATE] Équipe Orizair qui réalise la procédure : Équipe …" at bounding box center [330, 158] width 660 height 317
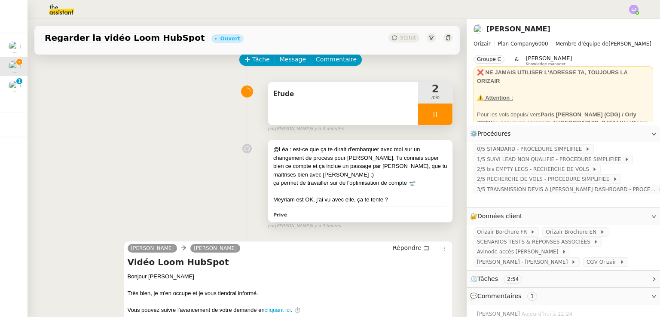
scroll to position [0, 0]
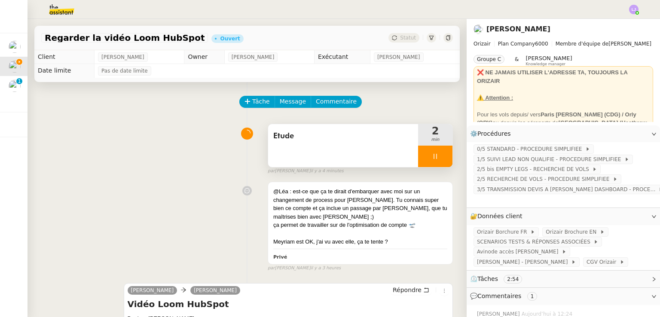
click at [431, 151] on div at bounding box center [435, 156] width 34 height 21
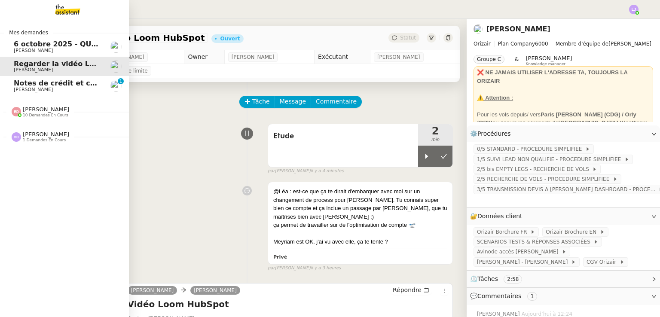
click at [49, 89] on span "[PERSON_NAME]" at bounding box center [57, 89] width 87 height 5
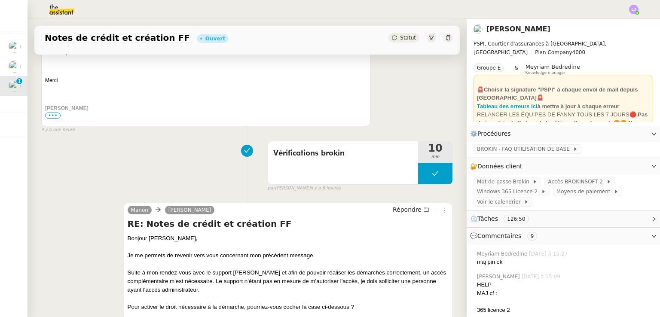
scroll to position [798, 0]
click at [418, 174] on button at bounding box center [435, 174] width 34 height 21
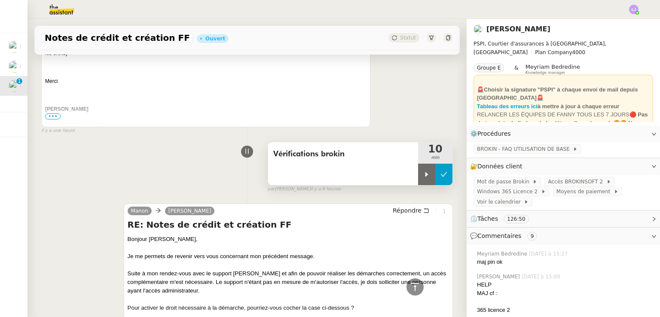
click at [425, 174] on icon at bounding box center [426, 174] width 3 height 5
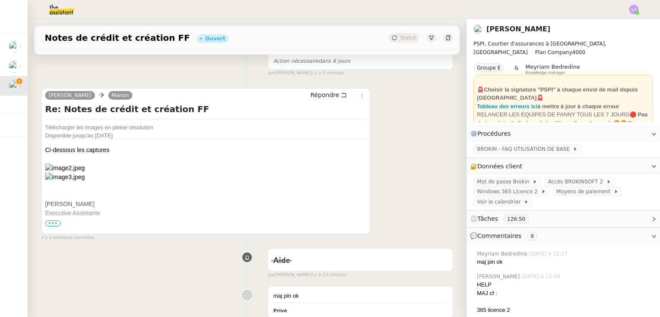
scroll to position [139, 0]
click at [50, 226] on span "•••" at bounding box center [52, 225] width 15 height 6
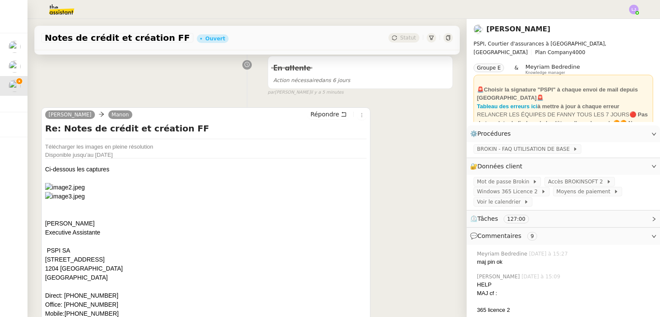
scroll to position [120, 0]
click at [106, 145] on div "Télécharger les images en pleine résolution" at bounding box center [99, 145] width 108 height 11
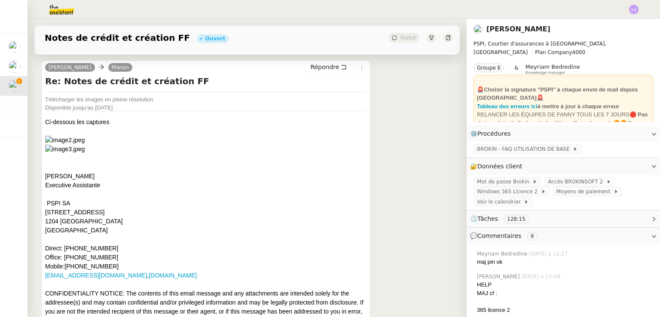
scroll to position [139, 0]
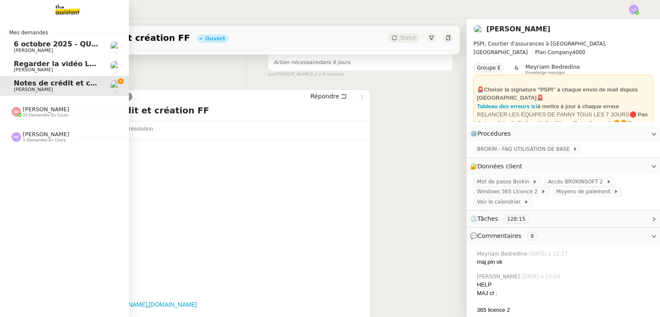
click at [56, 67] on span "[PERSON_NAME]" at bounding box center [57, 69] width 87 height 5
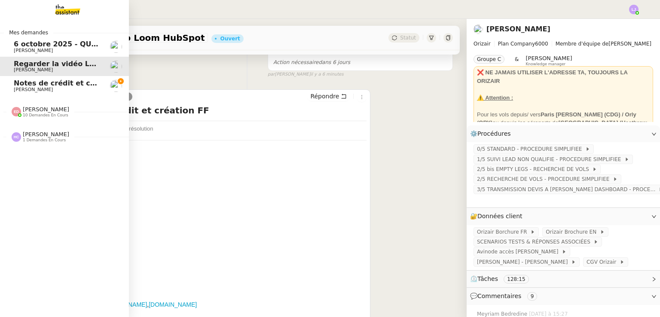
scroll to position [137, 0]
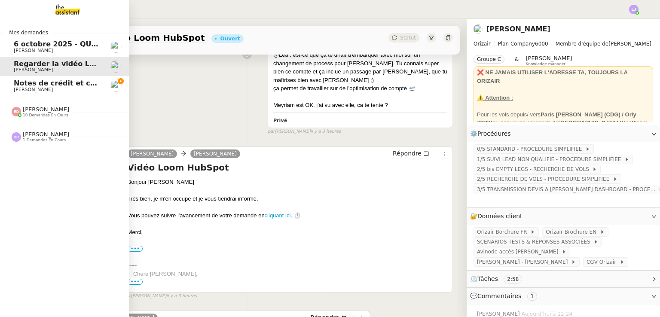
click at [77, 91] on span "[PERSON_NAME]" at bounding box center [57, 89] width 87 height 5
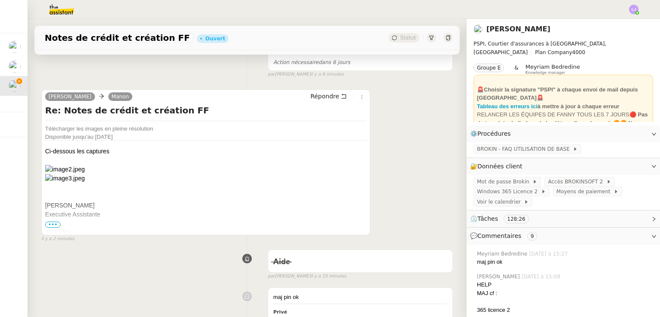
scroll to position [139, 0]
click at [390, 219] on div "[PERSON_NAME] Re: Notes de crédit et création FF Télécharger les images en plei…" at bounding box center [247, 162] width 412 height 161
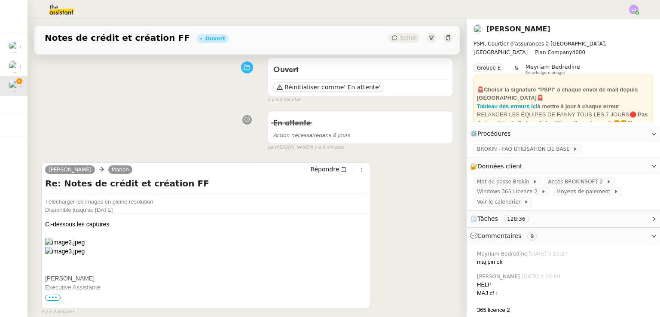
scroll to position [65, 0]
click at [395, 262] on div "[PERSON_NAME] Re: Notes de crédit et création FF Télécharger les images en plei…" at bounding box center [247, 236] width 412 height 161
click at [414, 219] on div "[PERSON_NAME] Re: Notes de crédit et création FF Télécharger les images en plei…" at bounding box center [247, 236] width 412 height 161
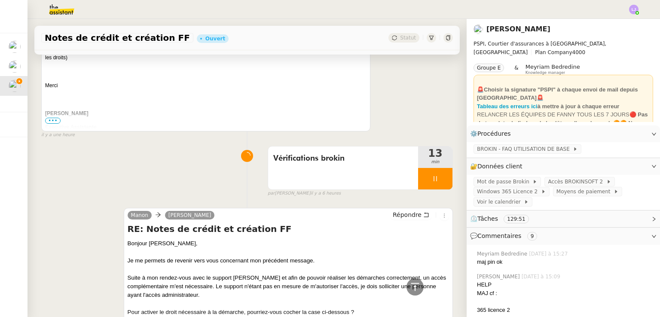
scroll to position [793, 0]
click at [425, 174] on div at bounding box center [435, 179] width 34 height 21
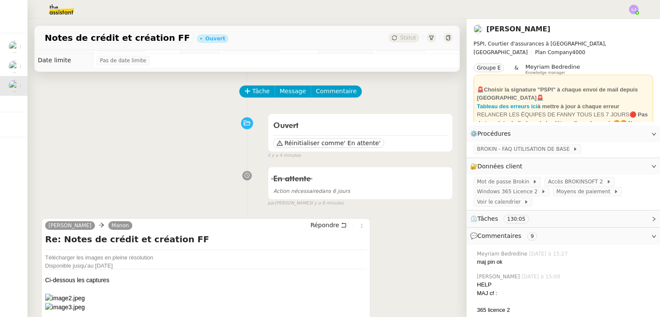
scroll to position [0, 0]
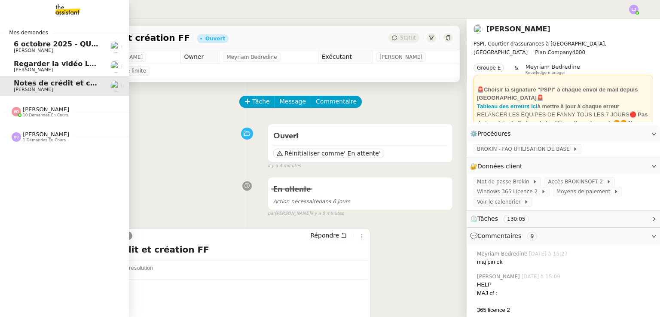
click at [76, 67] on span "Regarder la vidéo Loom HubSpot" at bounding box center [78, 64] width 128 height 8
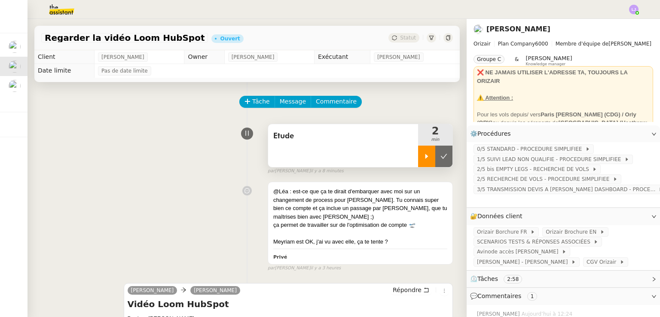
click at [418, 162] on div at bounding box center [426, 156] width 17 height 21
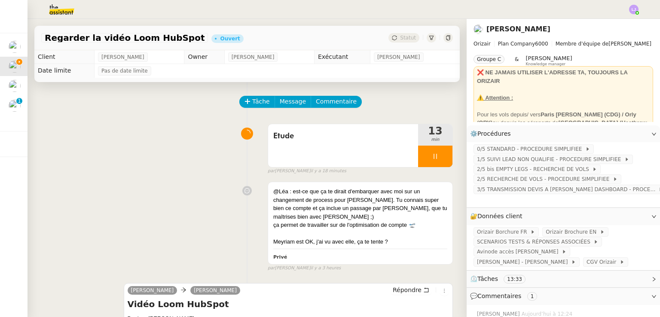
click at [209, 188] on div "@Léa : est-ce que ça te dirait d'embarquer avec moi sur un changement de proces…" at bounding box center [247, 225] width 412 height 94
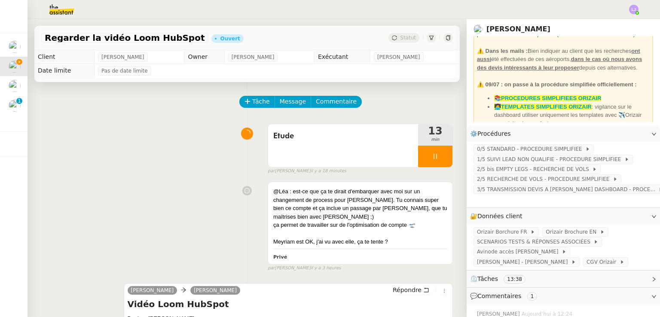
scroll to position [150, 0]
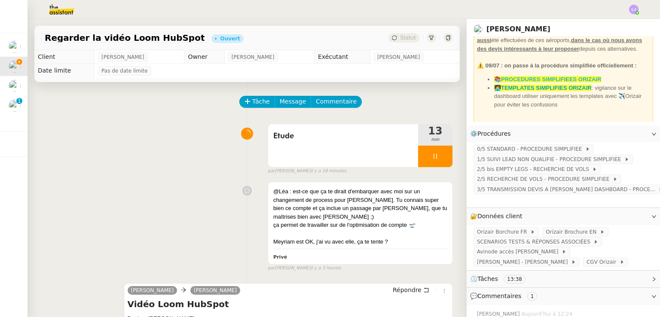
click at [563, 76] on strong "📚PROCEDURES SIMPLIFIEES ORIZAIR" at bounding box center [547, 79] width 107 height 6
click at [102, 42] on span "Regarder la vidéo Loom HubSpot" at bounding box center [125, 38] width 160 height 9
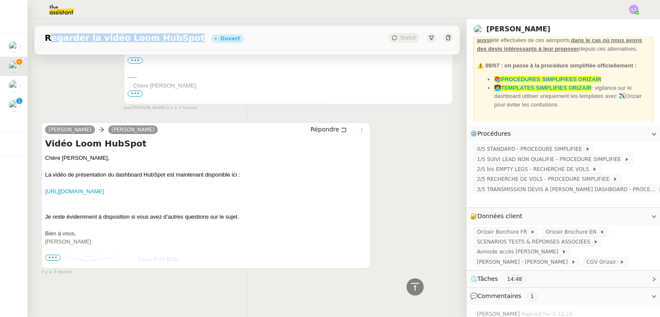
scroll to position [0, 0]
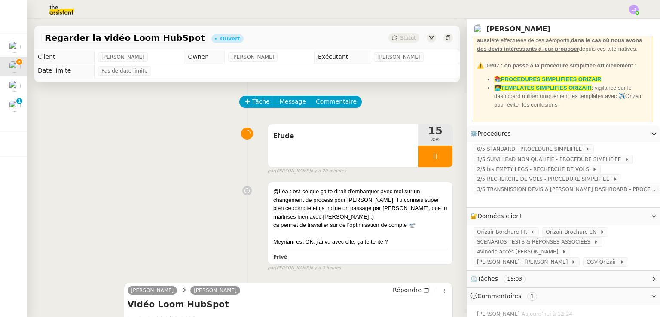
click at [128, 99] on div "Tâche Message Commentaire" at bounding box center [247, 106] width 412 height 21
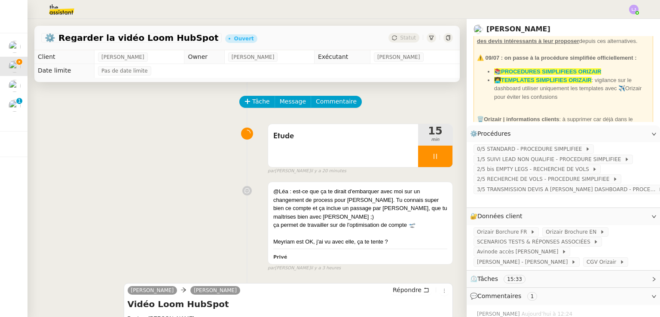
scroll to position [156, 0]
click at [359, 139] on span "Etude" at bounding box center [343, 136] width 140 height 13
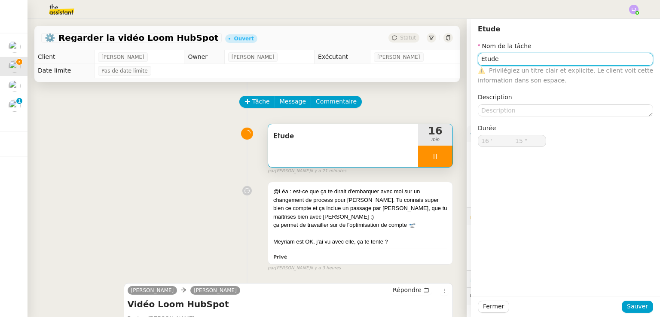
click at [526, 60] on input "Etude" at bounding box center [565, 59] width 175 height 12
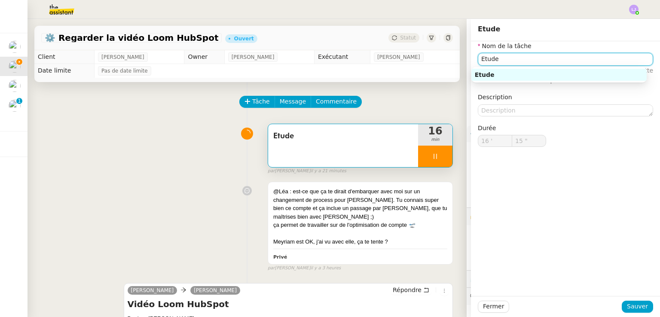
click at [526, 60] on input "Etude" at bounding box center [565, 59] width 175 height 12
type input "16 ""
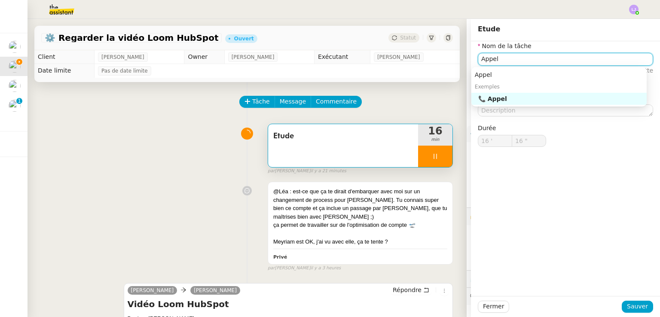
type input "Appel"
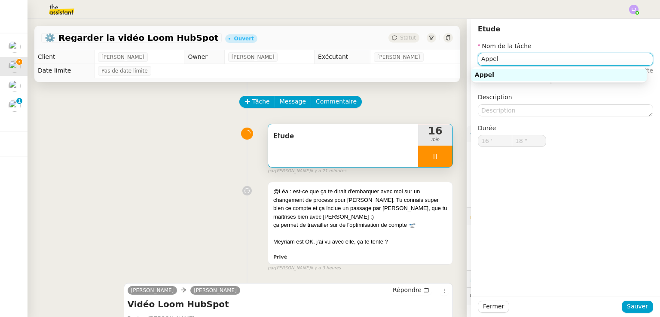
type input "19 ""
type input "Appel de"
type input "20 ""
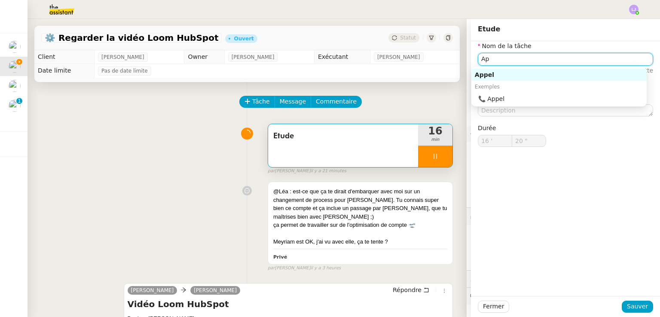
type input "A"
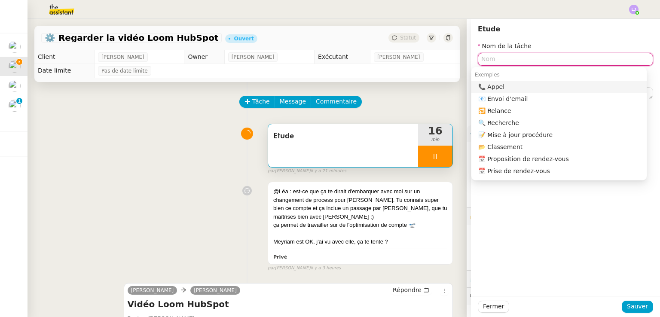
type input "R"
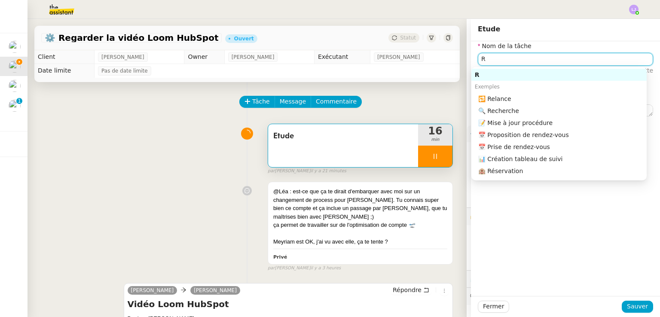
type input "21 ""
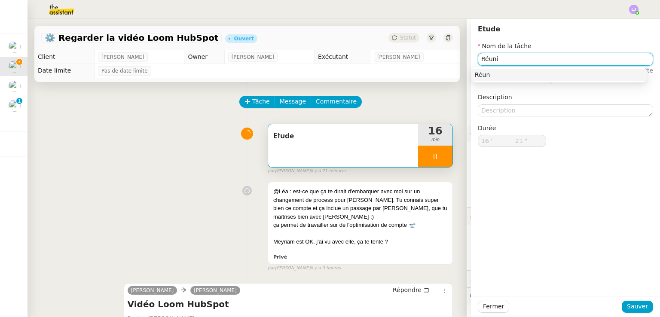
type input "Réunio"
type input "22 ""
type input "[GEOGRAPHIC_DATA]"
type input "23 ""
type input "[GEOGRAPHIC_DATA]"
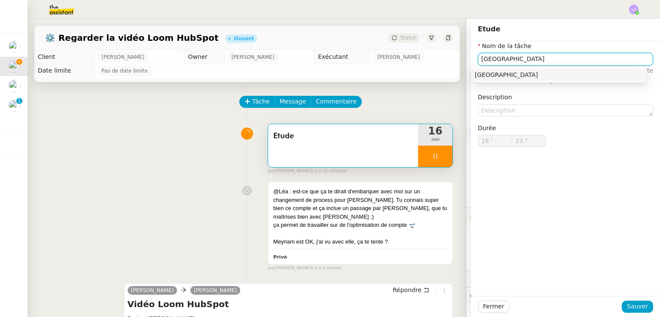
type input "24 ""
type input "R"
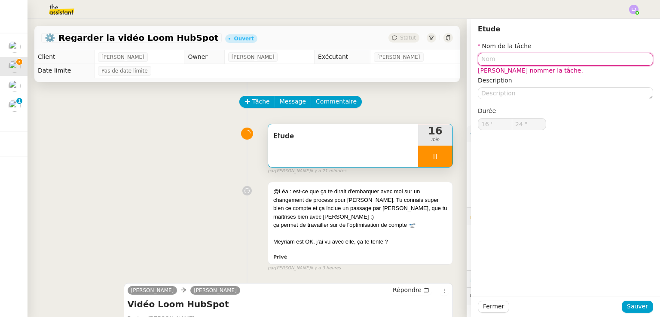
type input "25 ""
type input "M"
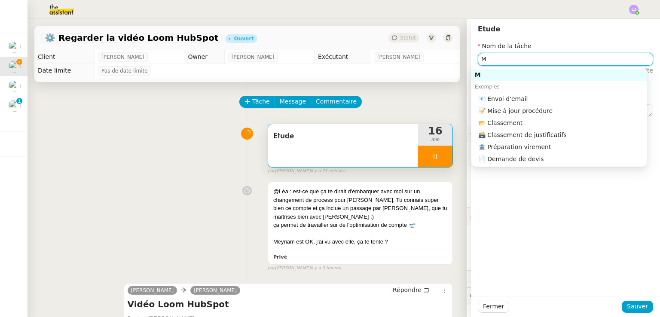
type input "26 ""
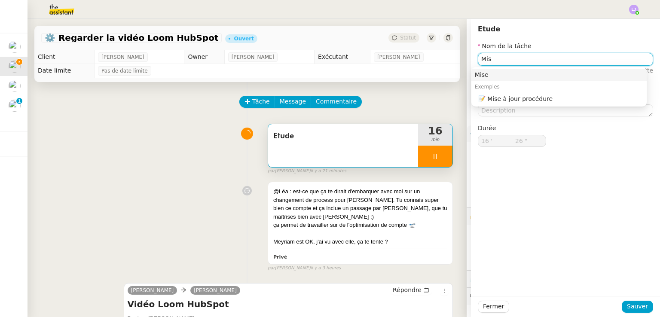
type input "Mi"
type input "27 ""
type input "M"
type input "Appel"
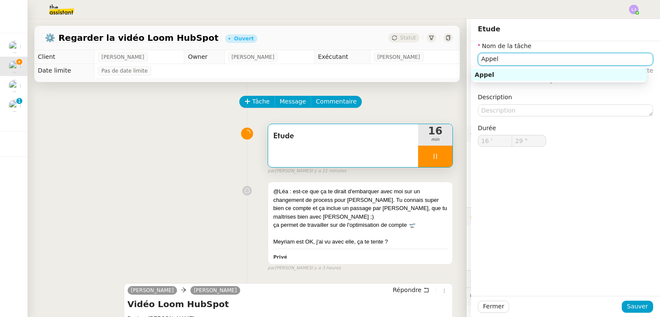
type input "30 ""
type input "Appel mise e"
type input "31 ""
type input "Appel mise en con"
type input "32 ""
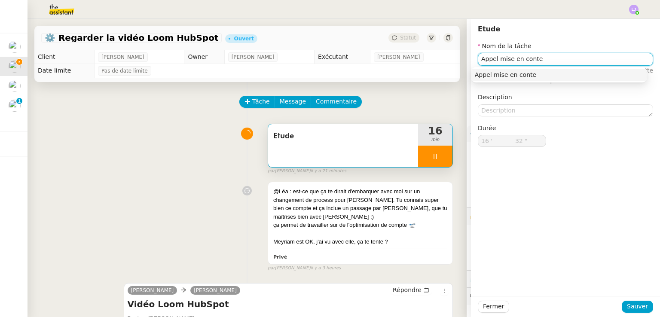
type input "Appel mise en contex"
type input "33 ""
type input "Appel mise en contexte"
type input "34 ""
type input "Appel mise en contexte"
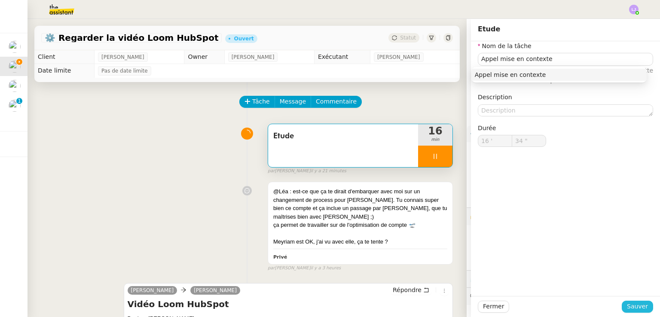
click at [628, 305] on span "Sauver" at bounding box center [637, 307] width 21 height 10
type input "35 ""
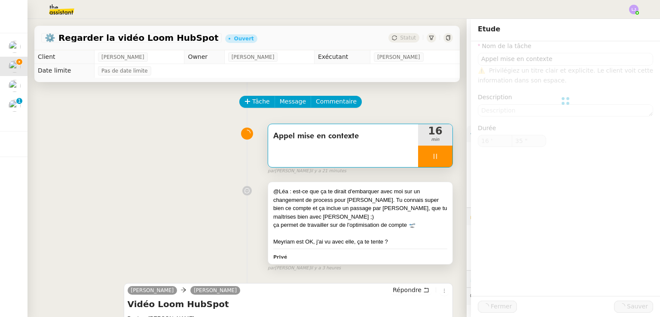
type input "Appel mise en contexte"
type input "16 '"
type input "36 ""
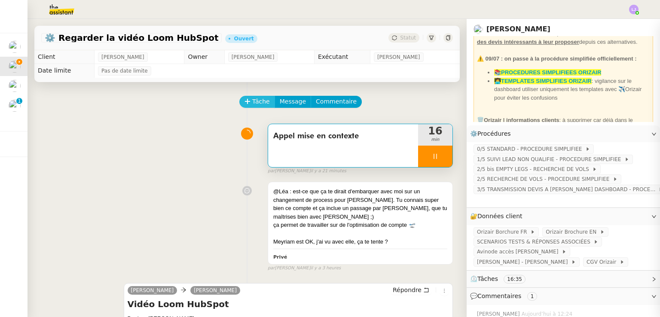
click at [259, 103] on span "Tâche" at bounding box center [261, 102] width 18 height 10
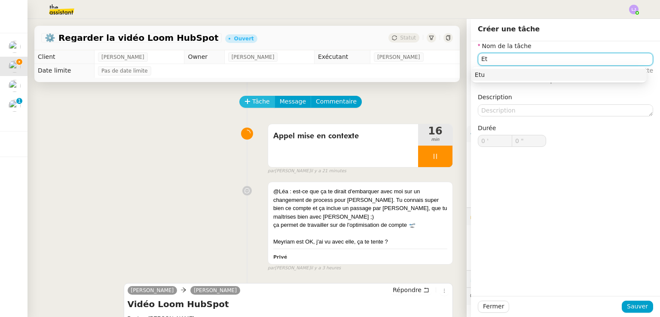
type input "E"
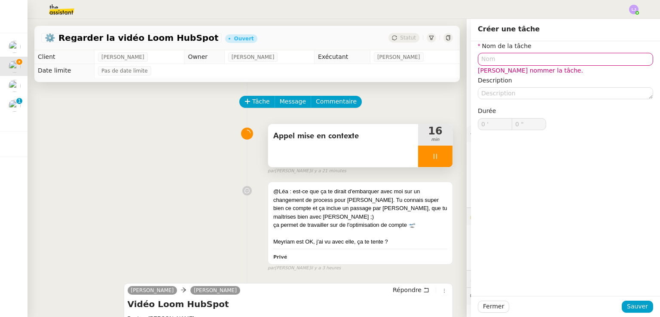
click at [321, 144] on div "Appel mise en contexte" at bounding box center [343, 145] width 150 height 43
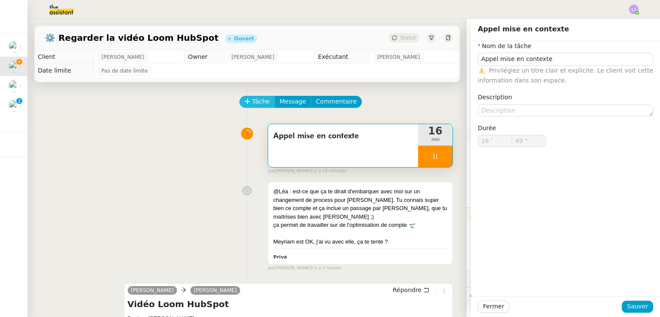
type input "50 ""
click at [252, 105] on span "Tâche" at bounding box center [261, 102] width 18 height 10
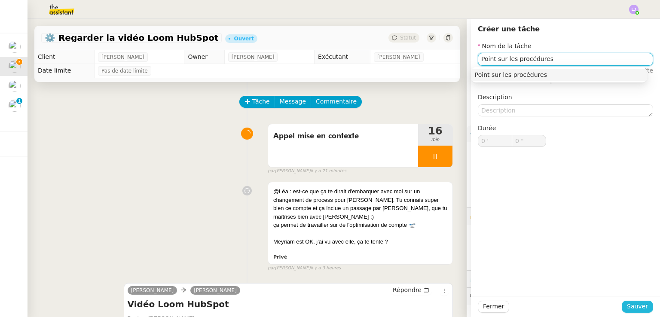
type input "Point sur les procédures"
click at [628, 303] on span "Sauver" at bounding box center [637, 307] width 21 height 10
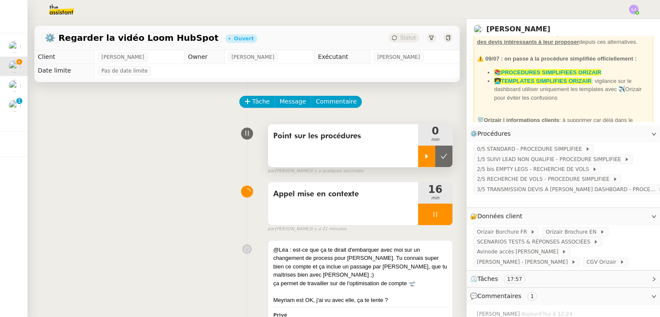
click at [423, 159] on icon at bounding box center [426, 156] width 7 height 7
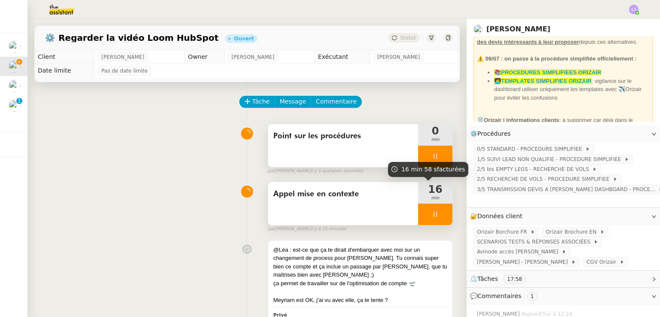
click at [433, 214] on div at bounding box center [435, 214] width 34 height 21
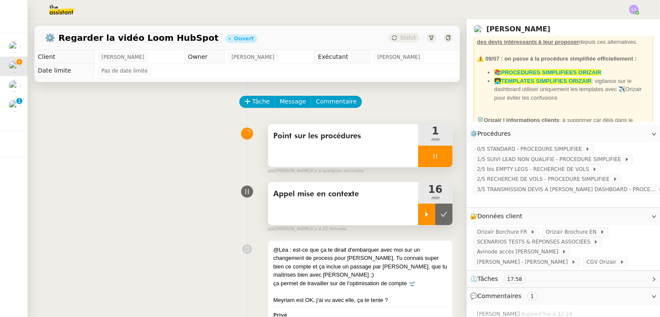
click at [441, 214] on icon at bounding box center [444, 214] width 7 height 7
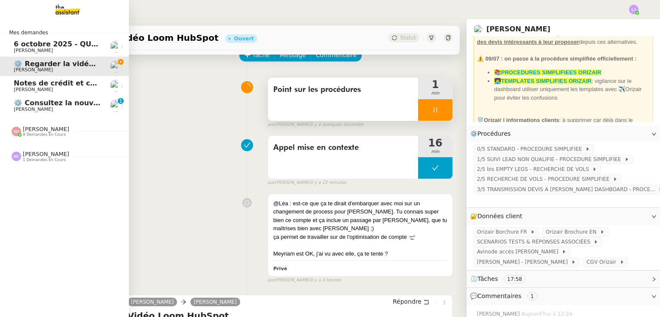
click at [86, 109] on span "[PERSON_NAME]" at bounding box center [57, 109] width 87 height 5
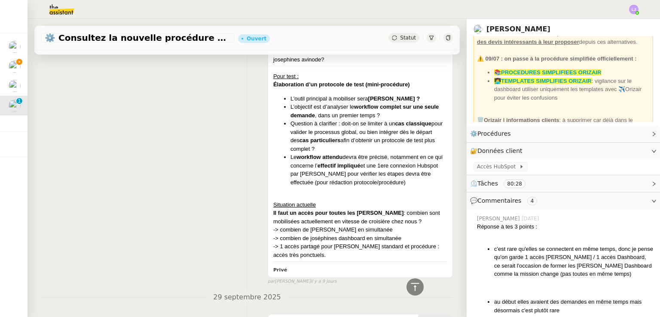
scroll to position [2693, 0]
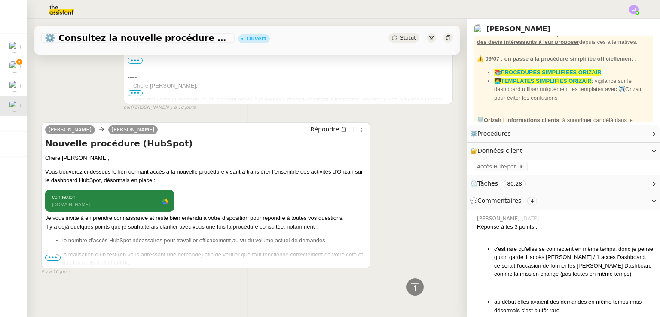
click at [56, 255] on span "•••" at bounding box center [52, 258] width 15 height 6
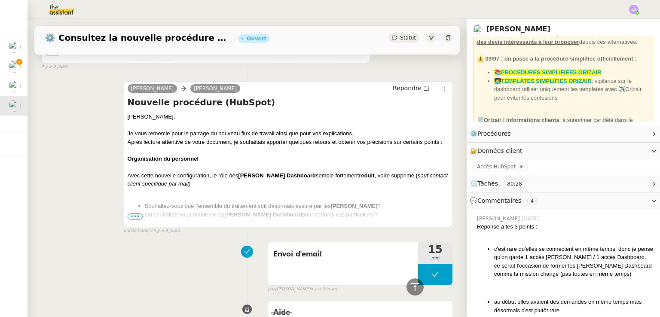
scroll to position [1527, 0]
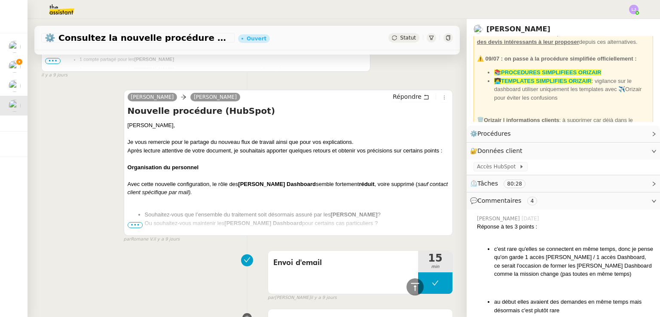
click at [135, 222] on span "•••" at bounding box center [135, 225] width 15 height 6
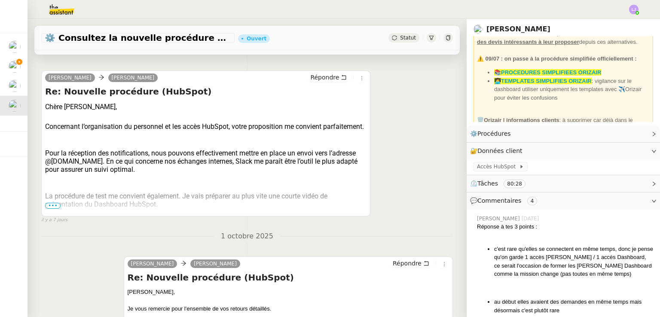
scroll to position [205, 0]
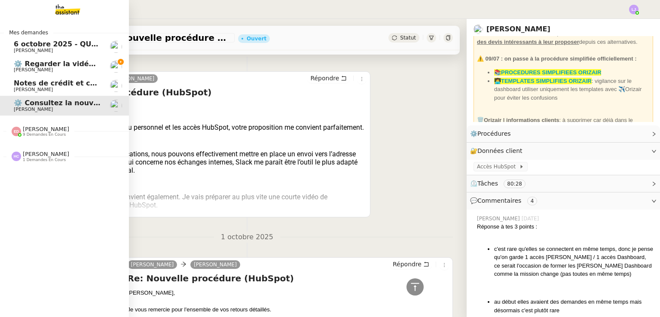
click at [48, 68] on span "[PERSON_NAME]" at bounding box center [57, 69] width 87 height 5
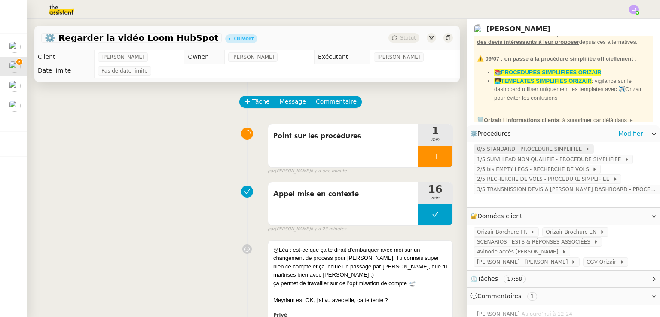
click at [495, 147] on span "0/5 STANDARD - PROCEDURE SIMPLIFIEE" at bounding box center [531, 149] width 108 height 9
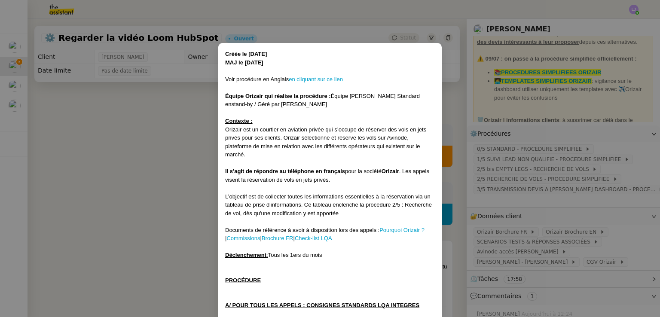
click at [55, 169] on nz-modal-container "Créée le [DATE] MAJ le [DATE] Voir procédure en Anglais en cliquant sur ce lien…" at bounding box center [330, 158] width 660 height 317
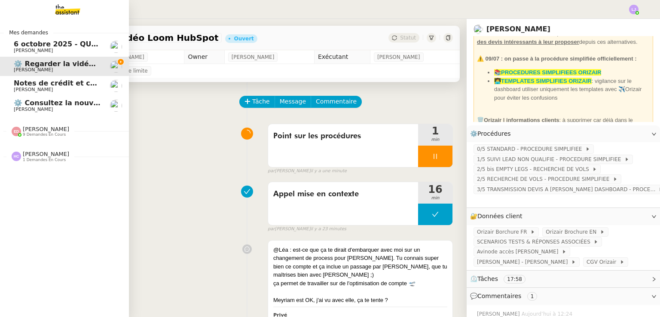
click at [26, 86] on span "Notes de crédit et création FF" at bounding box center [72, 83] width 116 height 8
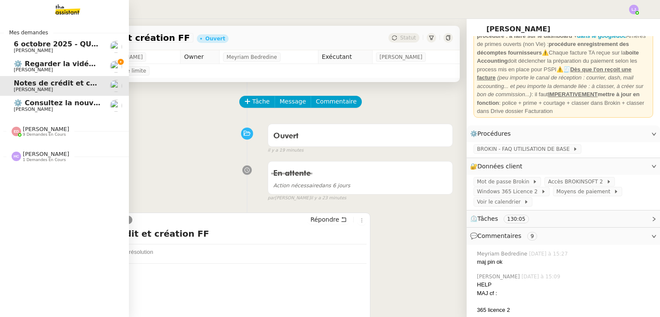
scroll to position [129, 0]
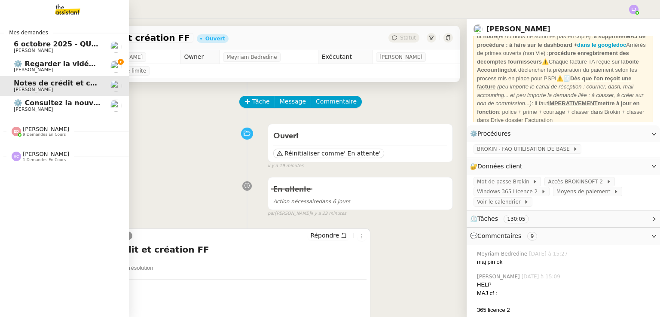
click at [24, 67] on span "⚙️ Regarder la vidéo Loom HubSpot" at bounding box center [83, 64] width 139 height 8
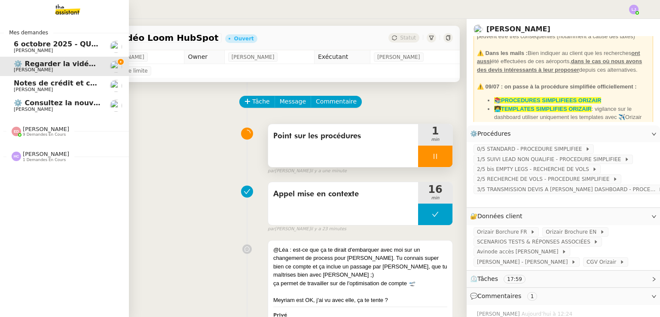
scroll to position [156, 0]
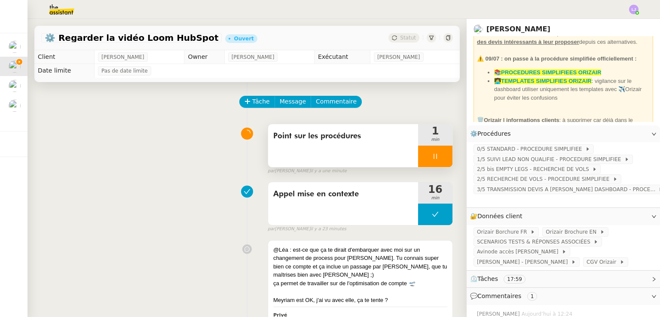
click at [425, 162] on div at bounding box center [435, 156] width 34 height 21
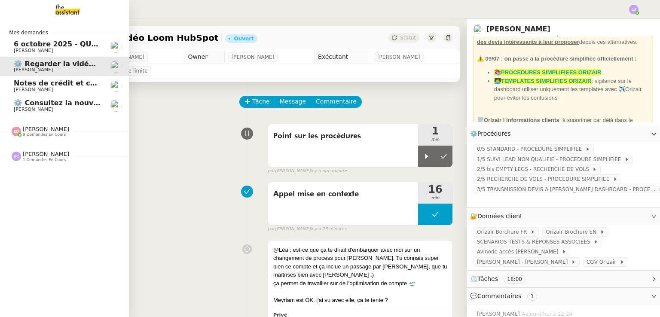
click at [71, 84] on span "Notes de crédit et création FF" at bounding box center [72, 83] width 116 height 8
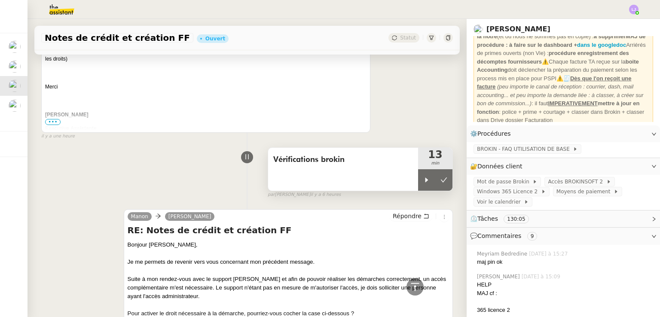
scroll to position [779, 0]
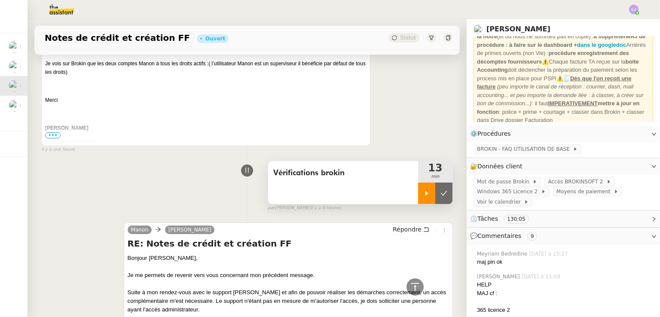
click at [422, 194] on div at bounding box center [426, 193] width 17 height 21
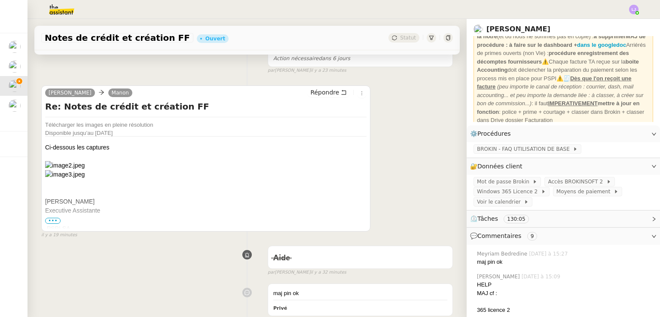
scroll to position [141, 0]
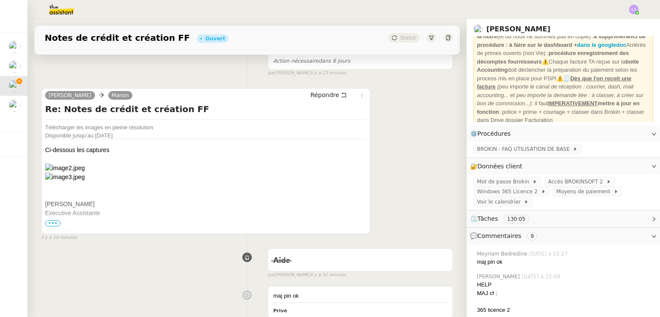
click at [69, 171] on img at bounding box center [205, 168] width 321 height 9
click at [321, 100] on div "Répondre" at bounding box center [336, 95] width 59 height 10
click at [318, 96] on span "Répondre" at bounding box center [324, 95] width 29 height 9
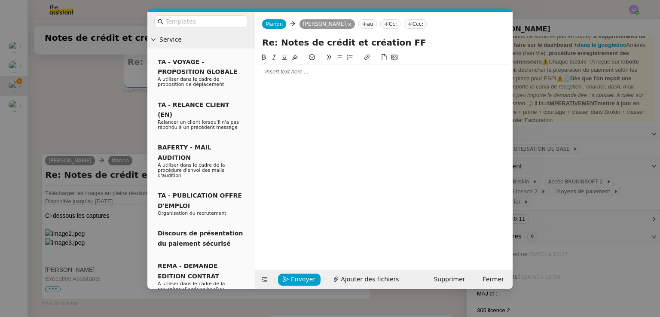
click at [297, 70] on div at bounding box center [384, 72] width 251 height 8
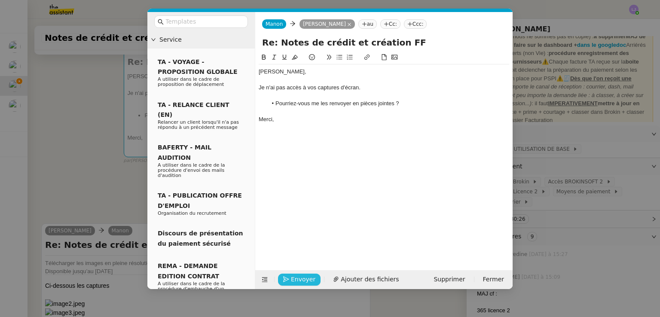
click at [294, 275] on span "Envoyer" at bounding box center [303, 280] width 24 height 10
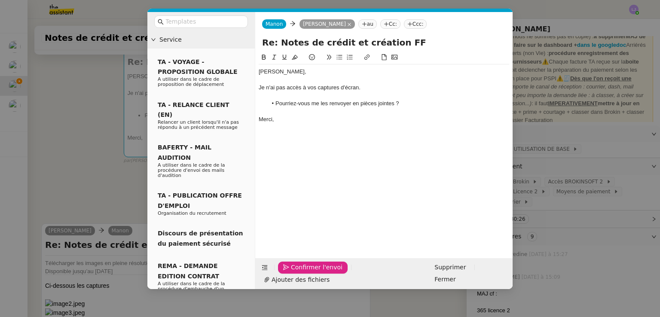
click at [294, 272] on span "Confirmer l'envoi" at bounding box center [317, 268] width 52 height 10
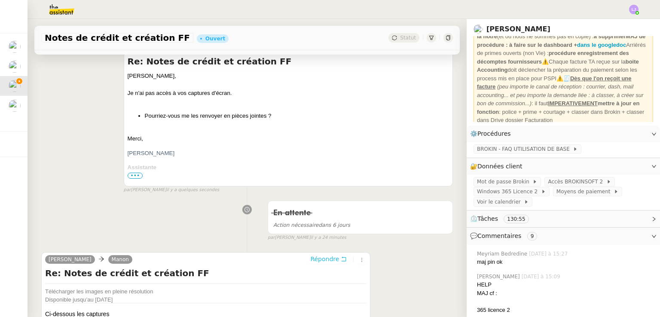
scroll to position [0, 0]
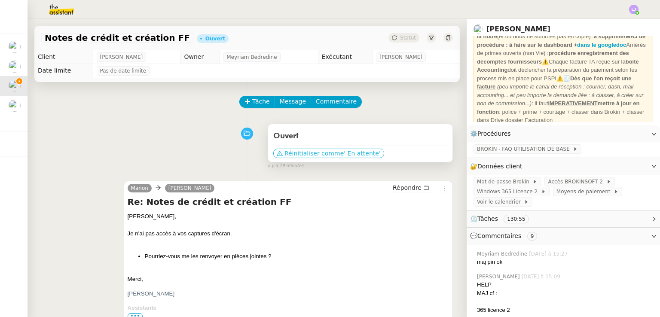
click at [316, 155] on span "Réinitialiser comme" at bounding box center [314, 153] width 59 height 9
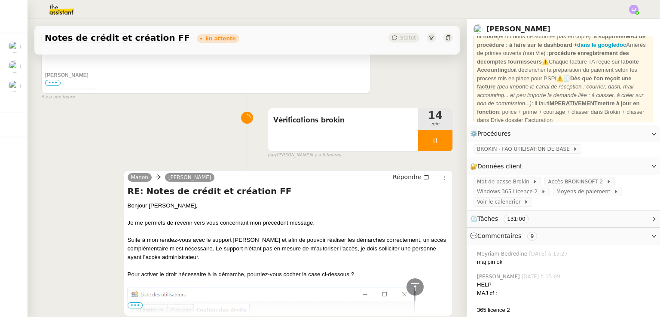
scroll to position [1001, 0]
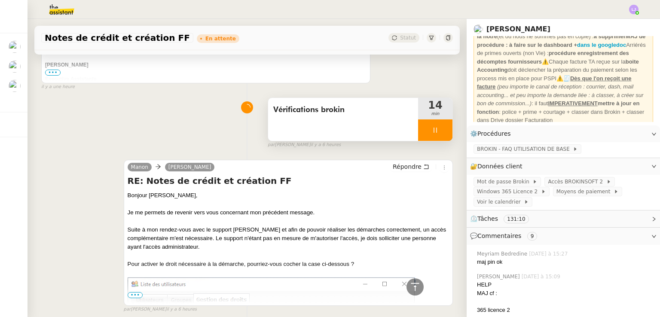
click at [433, 136] on div at bounding box center [435, 129] width 34 height 21
click at [435, 136] on button at bounding box center [443, 129] width 17 height 21
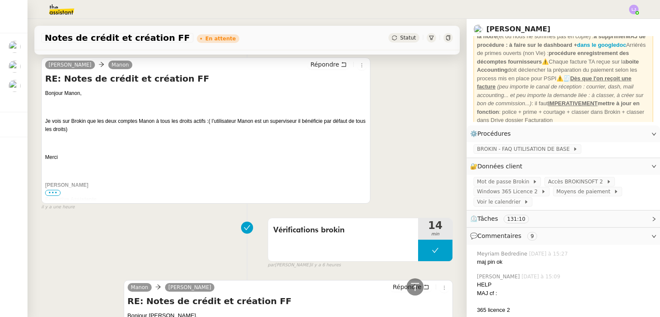
scroll to position [888, 0]
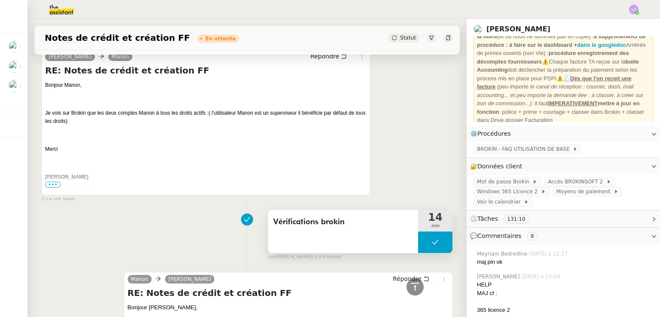
click at [418, 243] on button at bounding box center [435, 242] width 34 height 21
click at [425, 243] on icon at bounding box center [426, 242] width 3 height 5
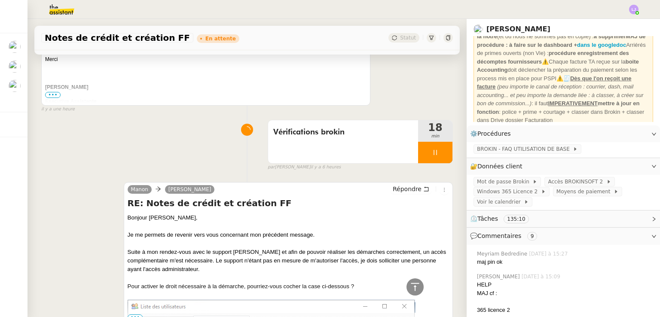
scroll to position [975, 0]
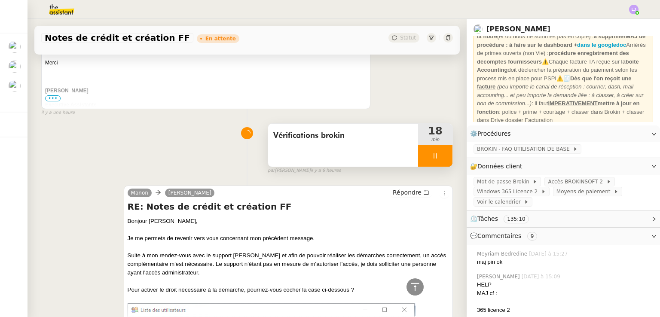
click at [432, 159] on icon at bounding box center [435, 156] width 7 height 7
click at [435, 159] on button at bounding box center [443, 155] width 17 height 21
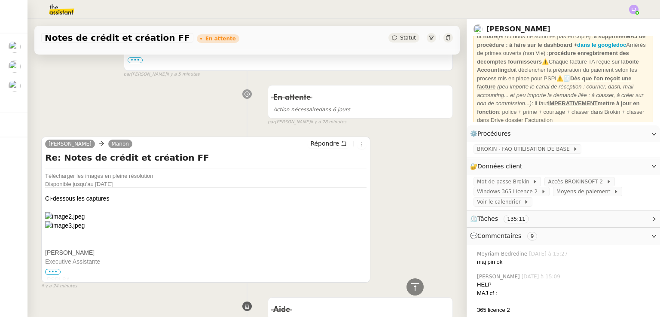
scroll to position [0, 0]
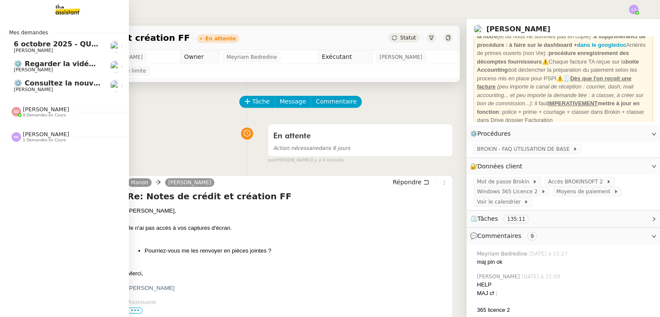
click at [96, 52] on link "[DATE] - QUOTIDIEN Gestion boite mail Accounting [PERSON_NAME]" at bounding box center [64, 47] width 129 height 20
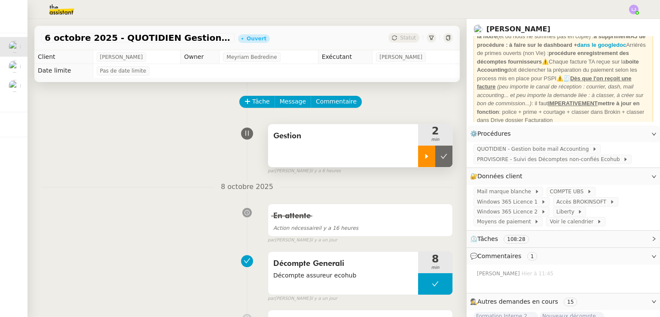
click at [418, 164] on div at bounding box center [426, 156] width 17 height 21
click at [95, 151] on div "Gestion 3 min false par [PERSON_NAME] il y a 6 heures" at bounding box center [247, 147] width 412 height 55
click at [418, 152] on div at bounding box center [435, 156] width 34 height 21
click at [61, 15] on img at bounding box center [54, 9] width 67 height 19
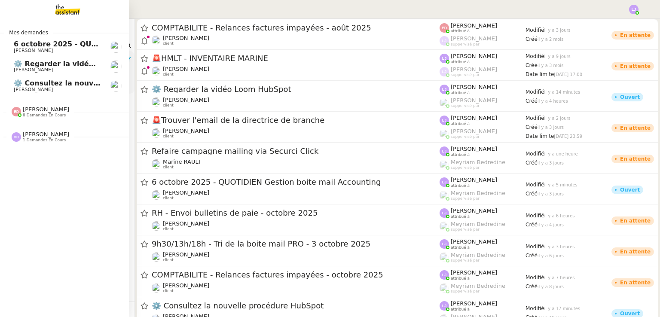
click at [24, 52] on span "[PERSON_NAME]" at bounding box center [33, 51] width 39 height 6
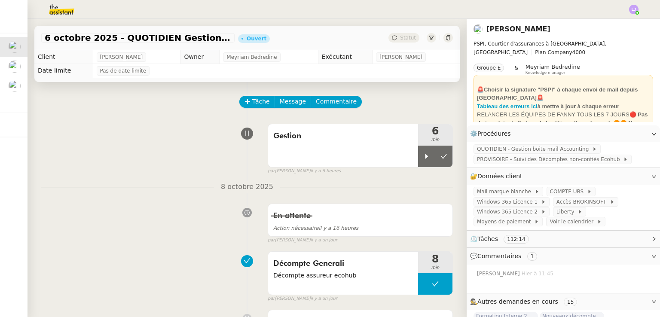
click at [246, 14] on div at bounding box center [329, 9] width 617 height 19
click at [145, 163] on div "Gestion 6 min false par [PERSON_NAME] il y a 6 heures" at bounding box center [247, 147] width 412 height 55
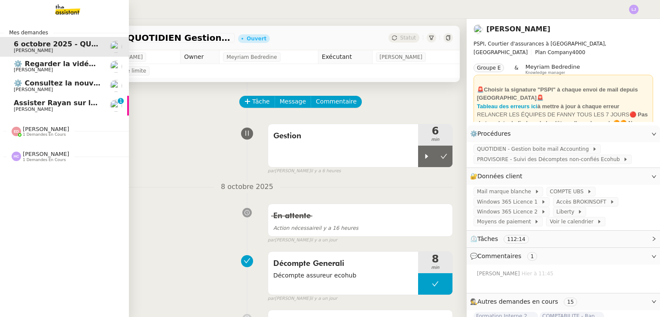
click at [52, 112] on span "[PERSON_NAME]" at bounding box center [57, 109] width 87 height 5
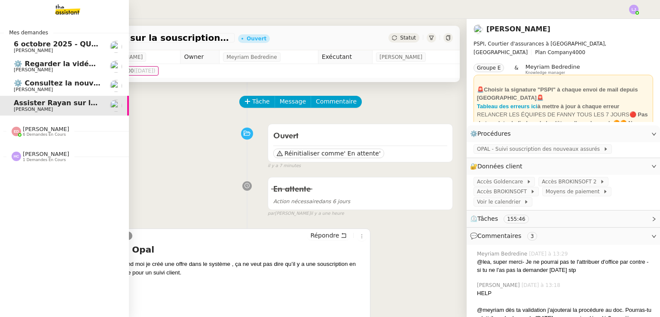
click at [54, 48] on span "[PERSON_NAME]" at bounding box center [57, 50] width 87 height 5
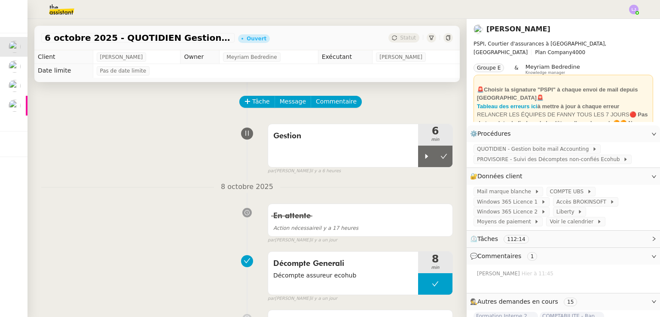
click at [52, 160] on div "Gestion 6 min false par [PERSON_NAME] il y a 6 heures" at bounding box center [247, 147] width 412 height 55
